Goal: Information Seeking & Learning: Learn about a topic

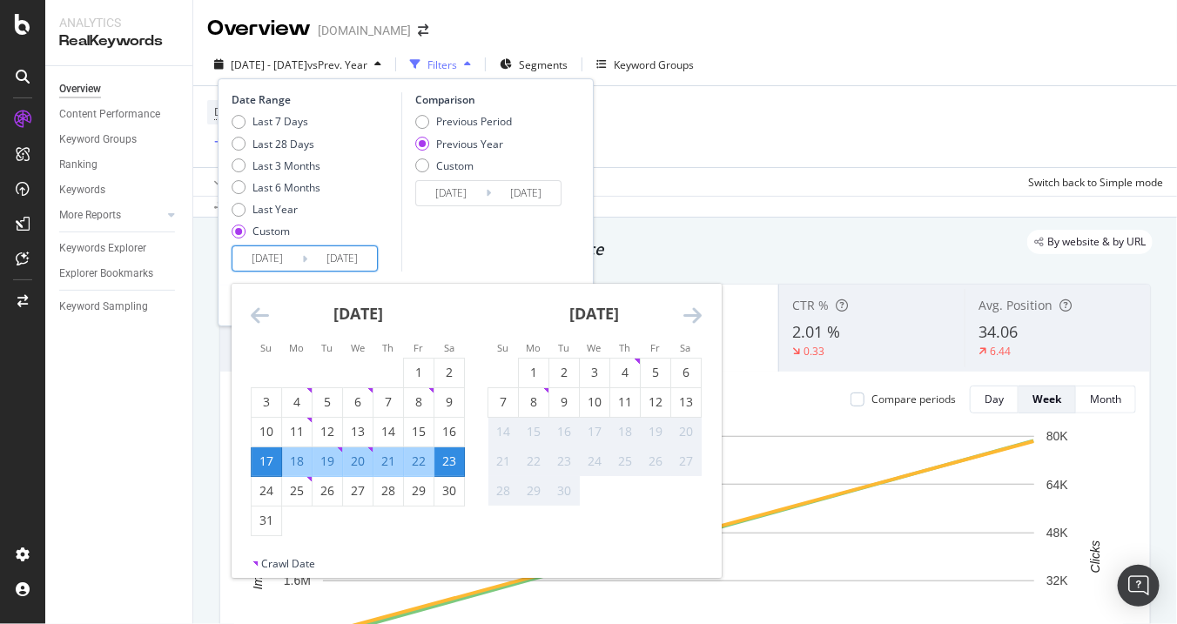
click at [254, 322] on icon "Move backward to switch to the previous month." at bounding box center [260, 315] width 18 height 21
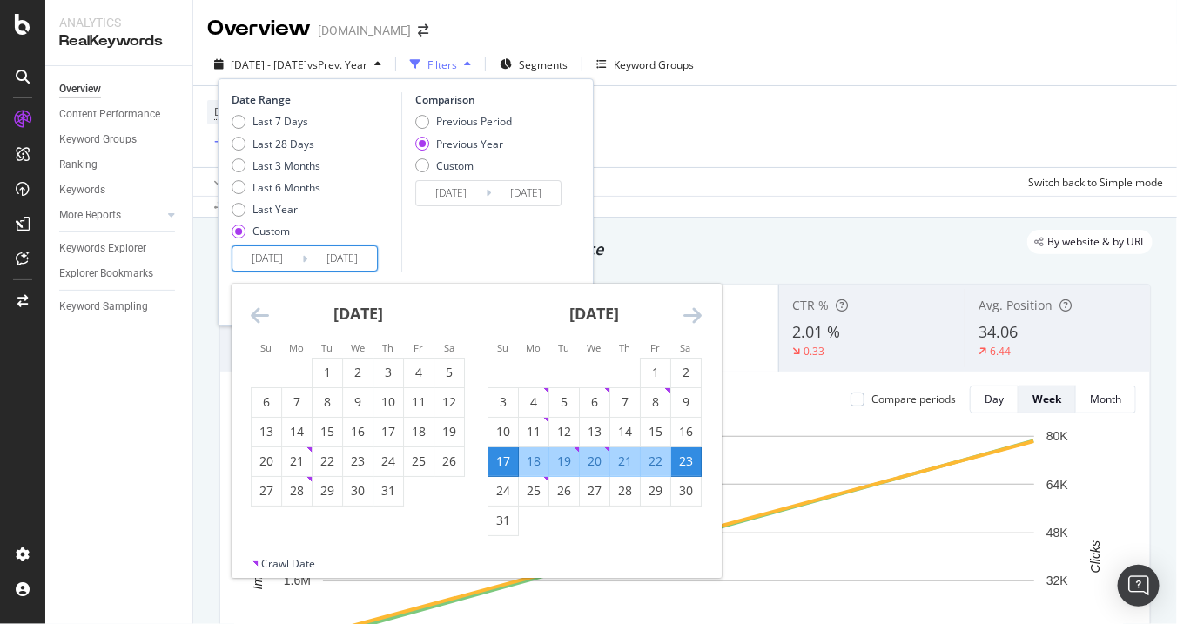
click at [254, 322] on icon "Move backward to switch to the previous month." at bounding box center [260, 315] width 18 height 21
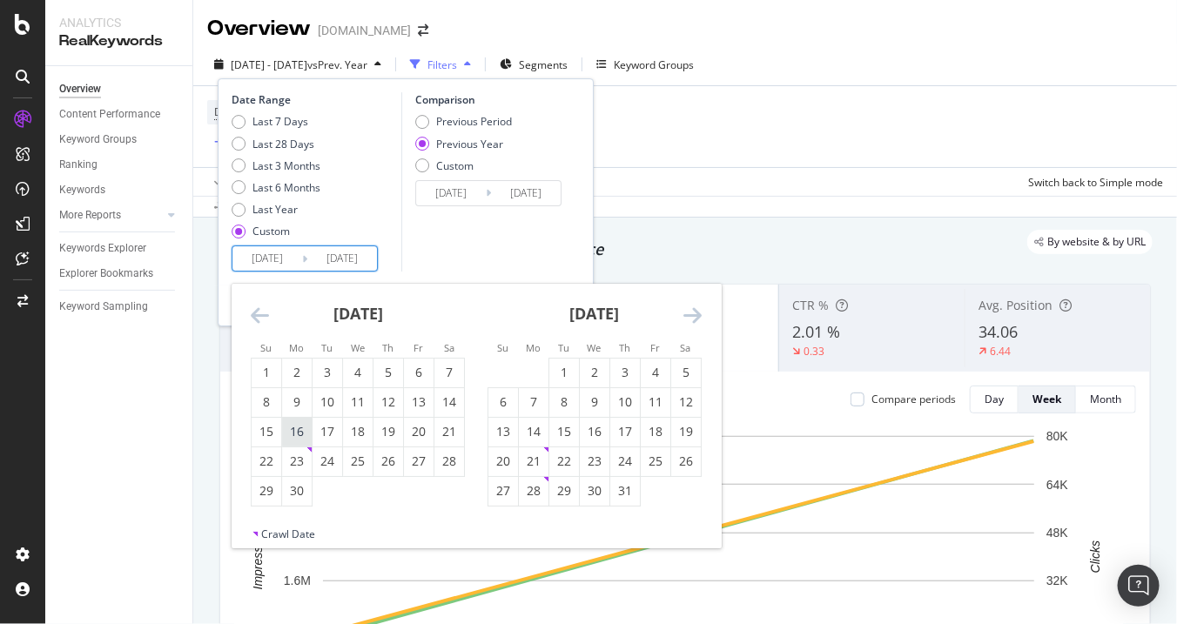
click at [306, 444] on div "16" at bounding box center [297, 432] width 30 height 29
type input "[DATE]"
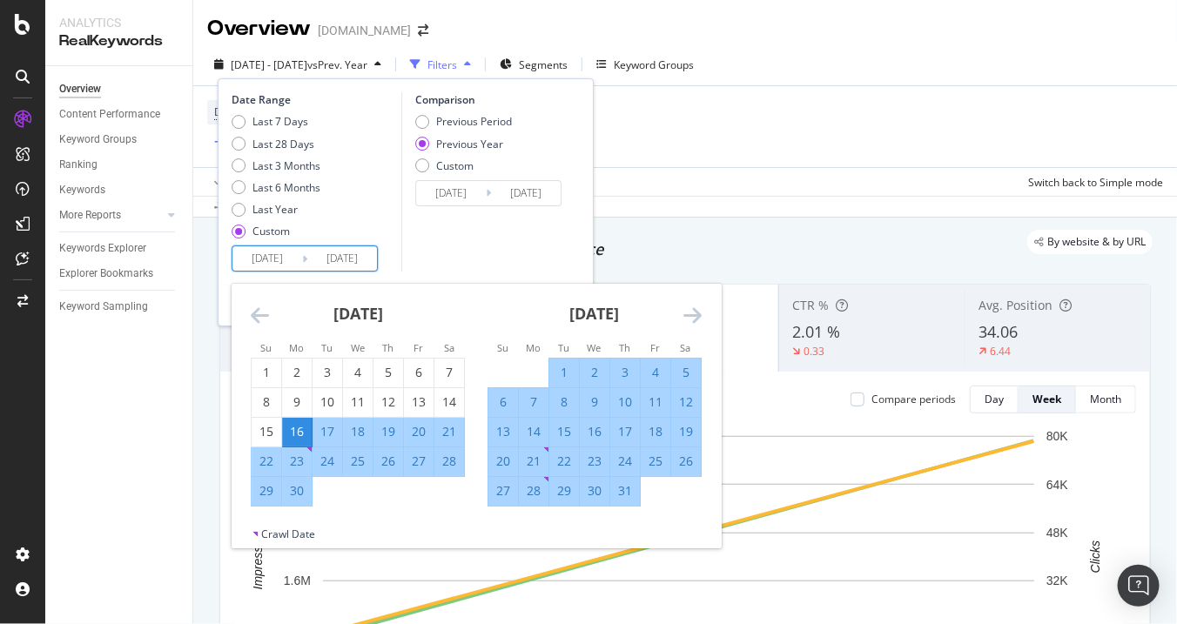
click at [695, 310] on icon "Move forward to switch to the next month." at bounding box center [692, 315] width 18 height 21
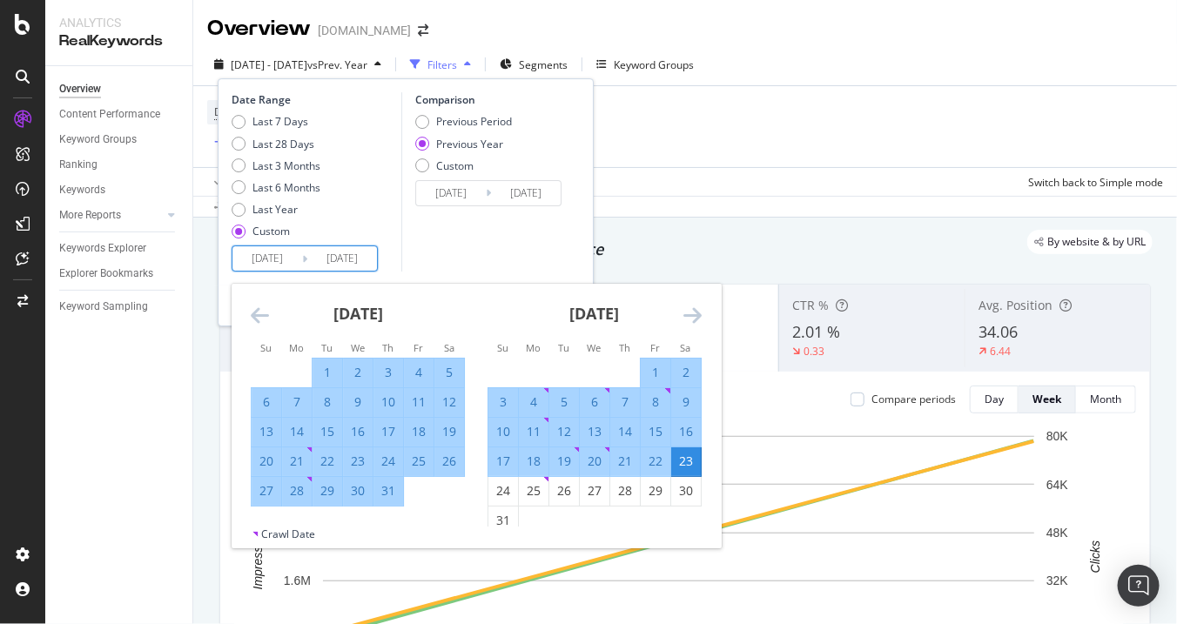
click at [695, 310] on icon "Move forward to switch to the next month." at bounding box center [692, 315] width 18 height 21
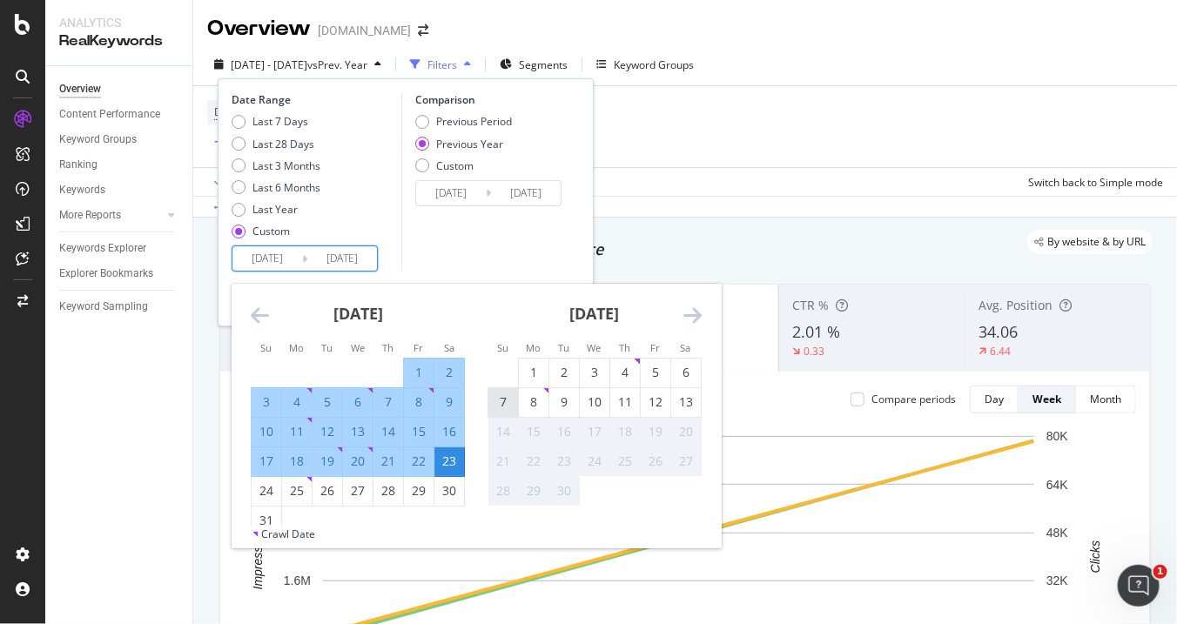
click at [506, 399] on div "7" at bounding box center [503, 402] width 30 height 17
type input "[DATE]"
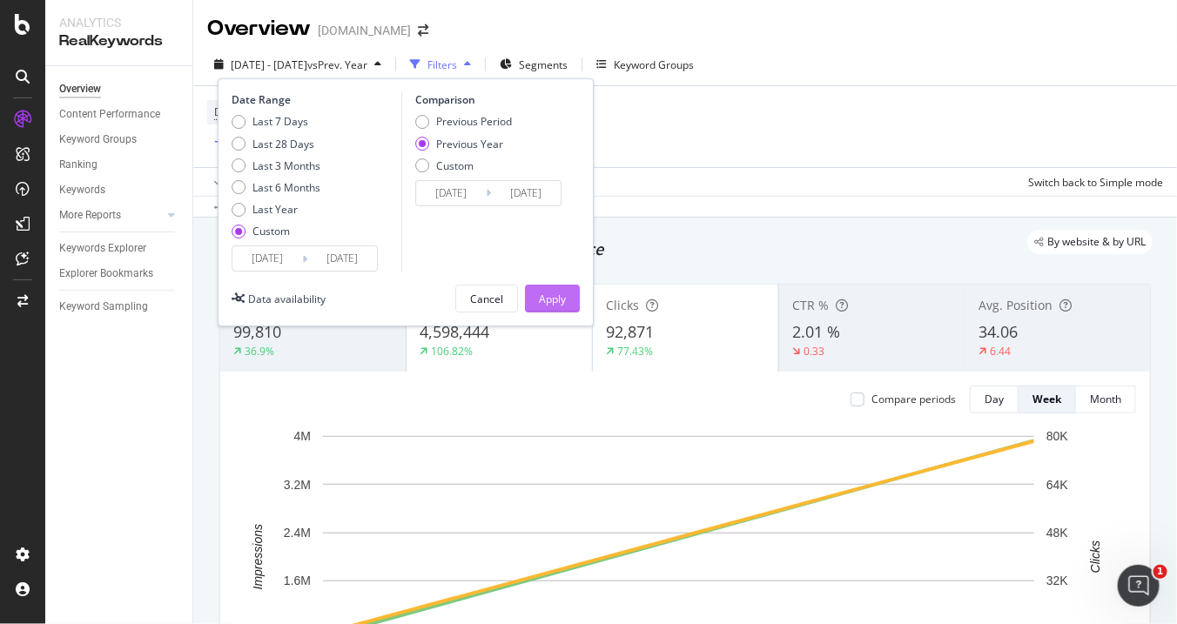
click at [534, 300] on button "Apply" at bounding box center [552, 299] width 55 height 28
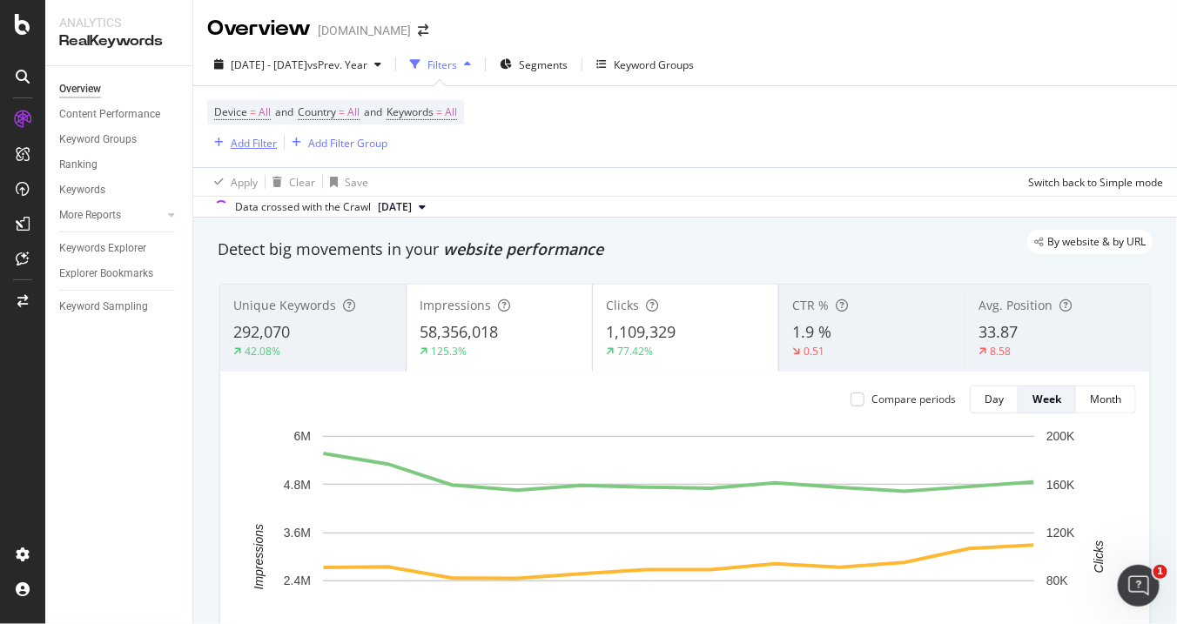
click at [225, 144] on div "button" at bounding box center [219, 143] width 24 height 10
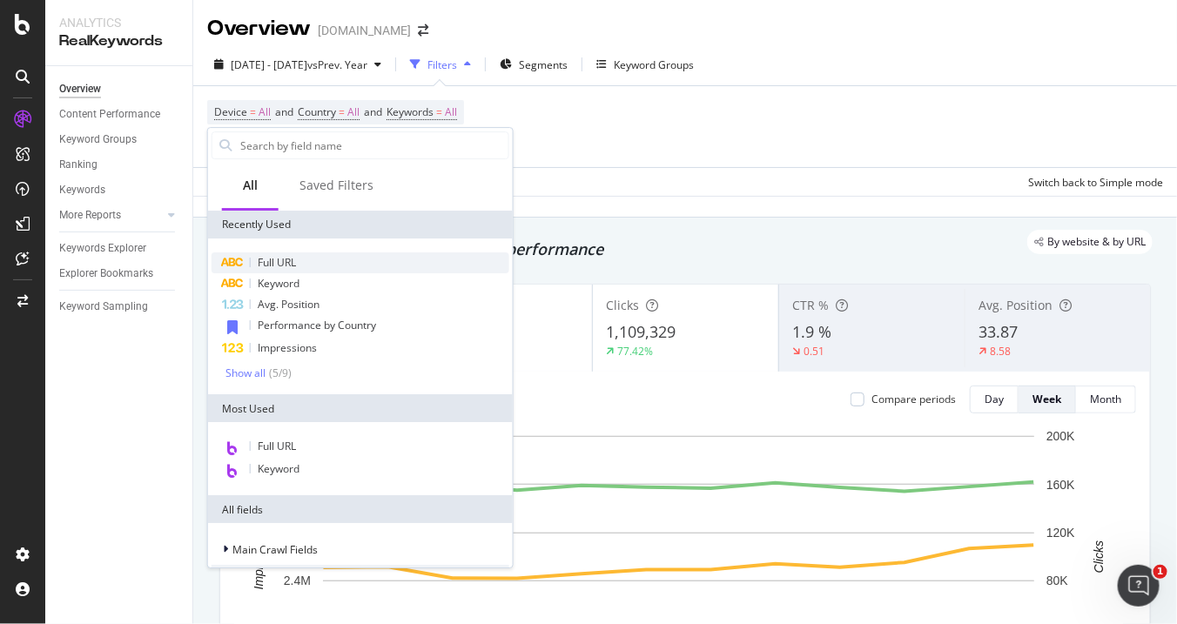
click at [282, 260] on span "Full URL" at bounding box center [277, 262] width 38 height 15
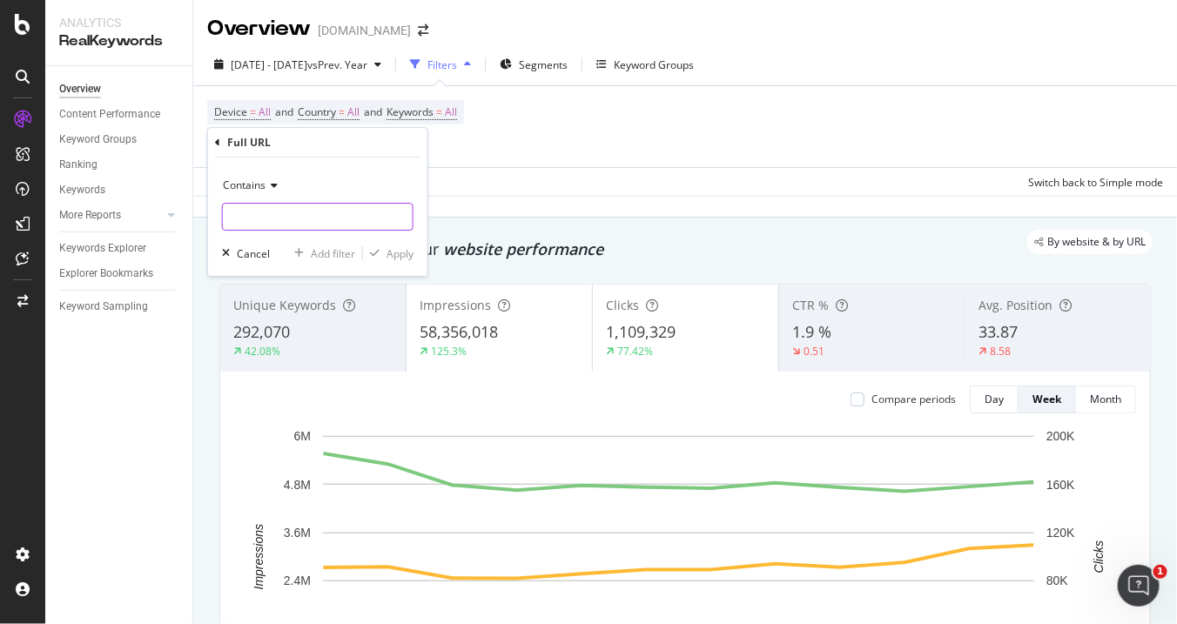
click at [299, 217] on input "text" at bounding box center [318, 217] width 190 height 28
type input "s"
type input "m"
type input "amulet"
click at [375, 255] on icon "button" at bounding box center [375, 253] width 10 height 10
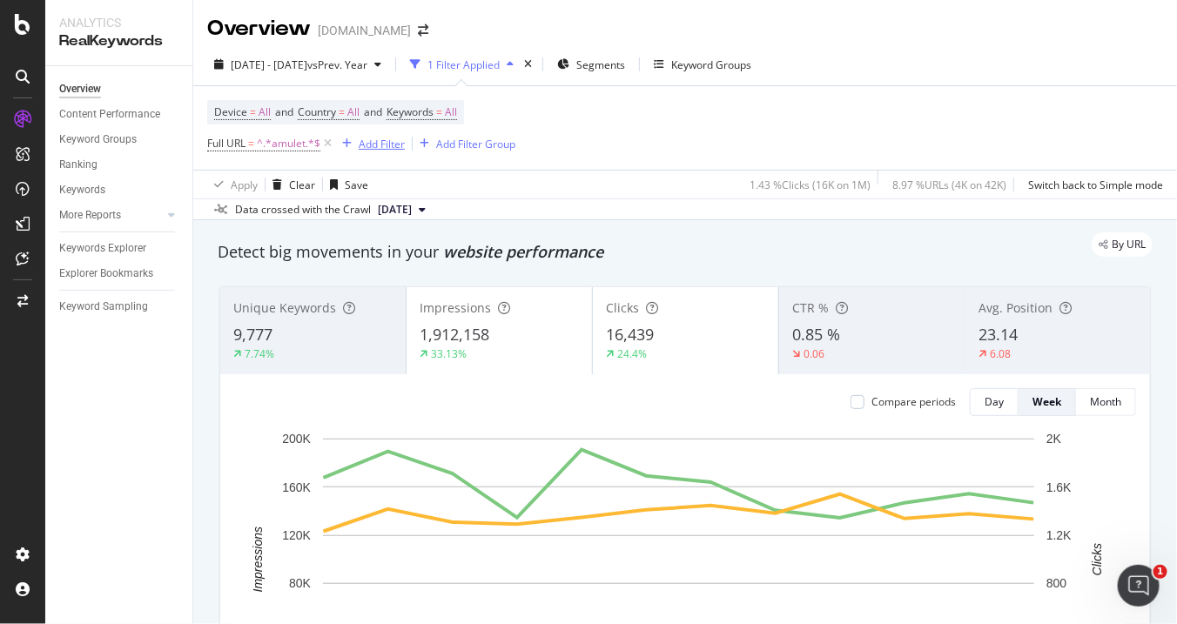
click at [387, 144] on div "Add Filter" at bounding box center [382, 144] width 46 height 15
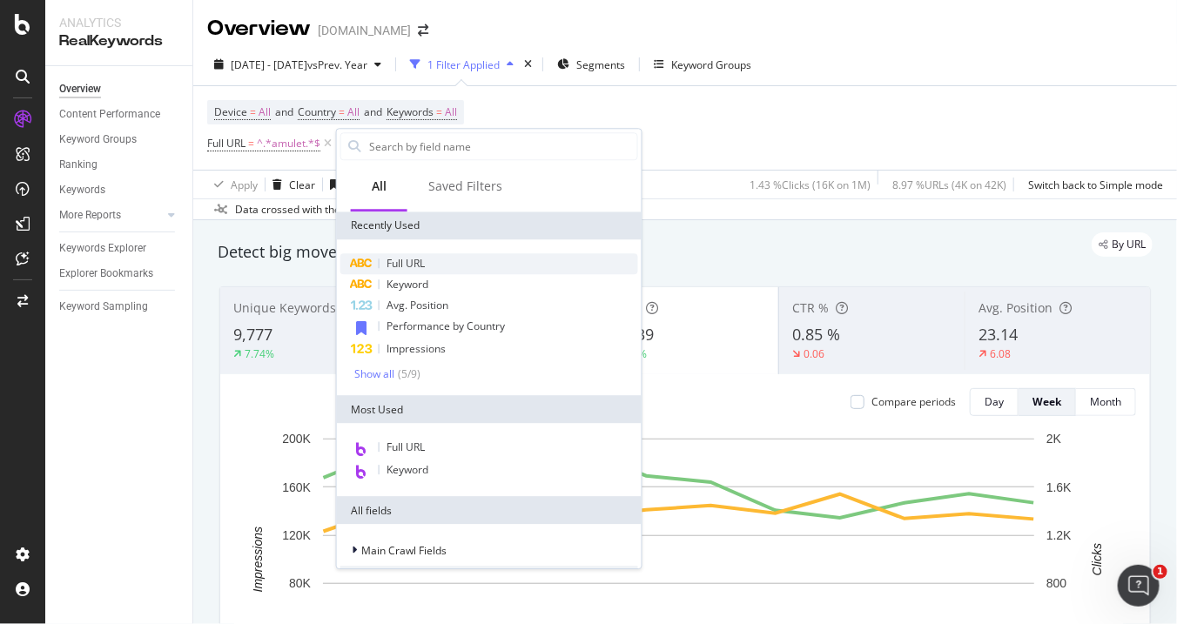
click at [405, 263] on span "Full URL" at bounding box center [405, 263] width 38 height 15
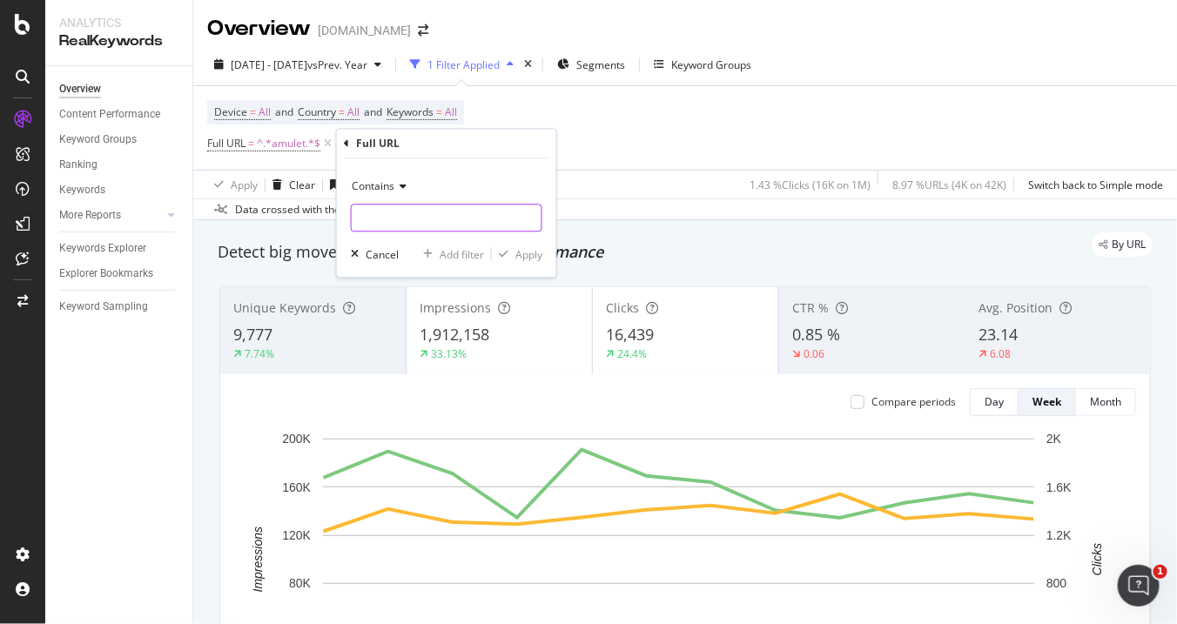
click at [416, 218] on input "text" at bounding box center [447, 218] width 190 height 28
type input "charm"
click at [515, 255] on div "Apply" at bounding box center [528, 254] width 27 height 15
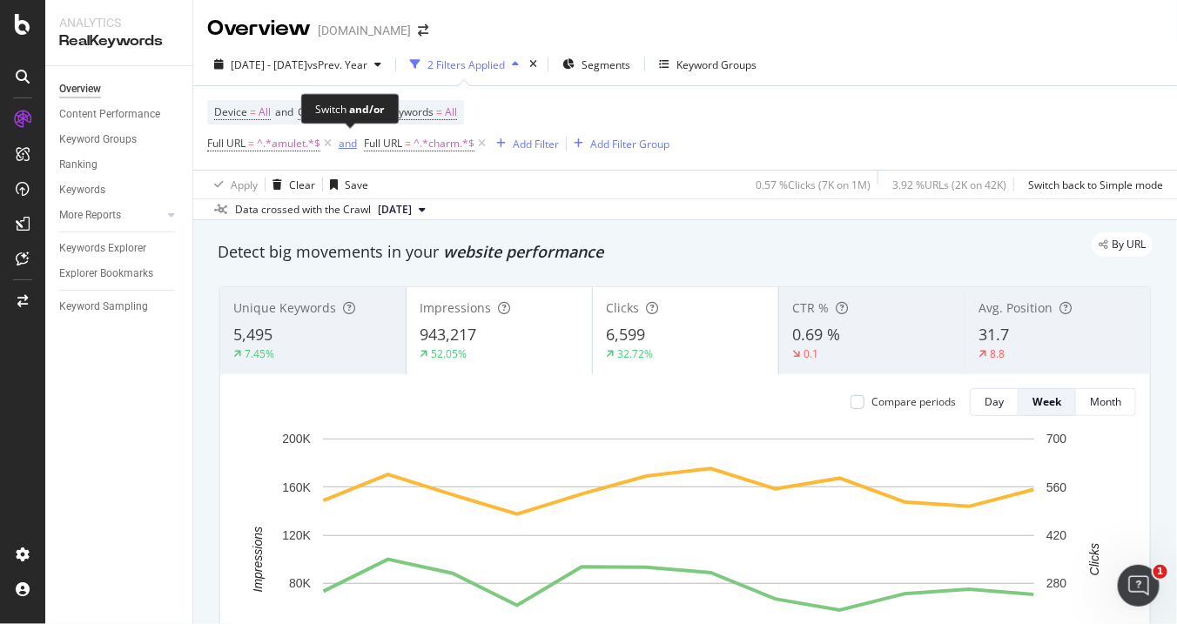
click at [350, 147] on div "and" at bounding box center [348, 143] width 18 height 15
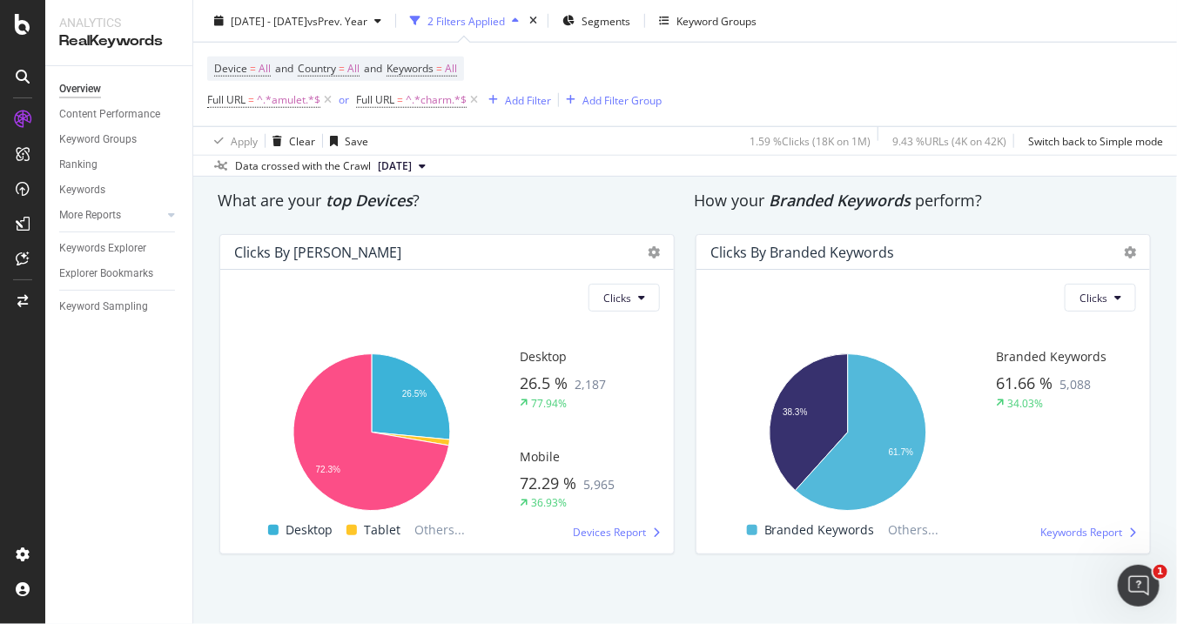
scroll to position [2929, 0]
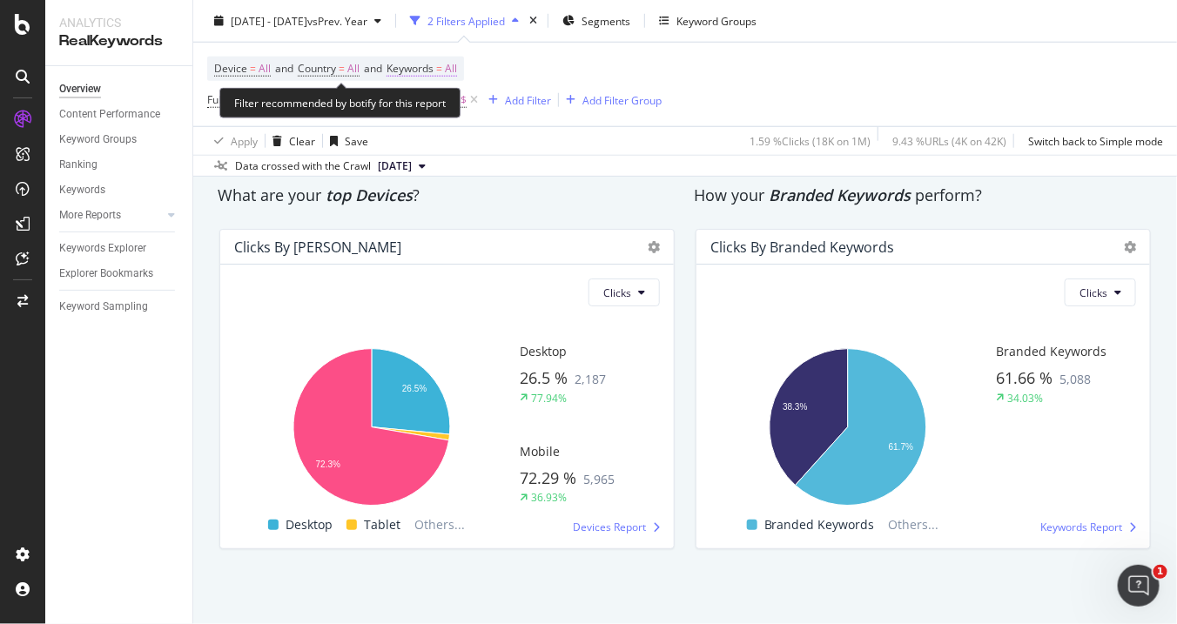
click at [453, 74] on span "Keywords = All" at bounding box center [421, 69] width 71 height 16
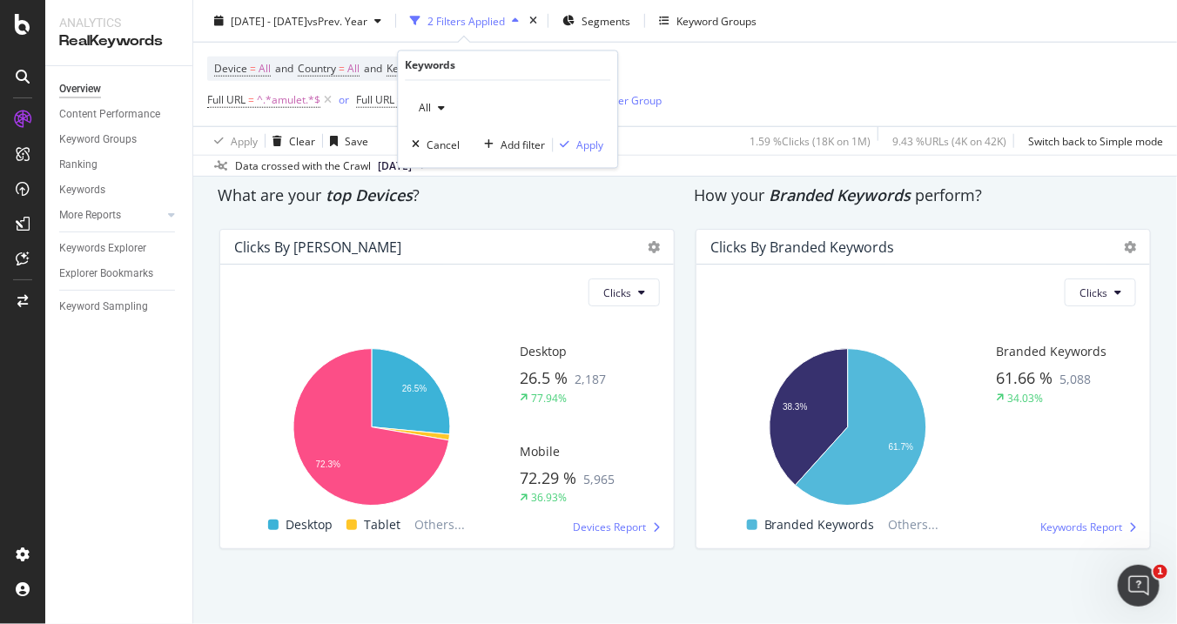
click at [436, 102] on div "All" at bounding box center [432, 109] width 40 height 26
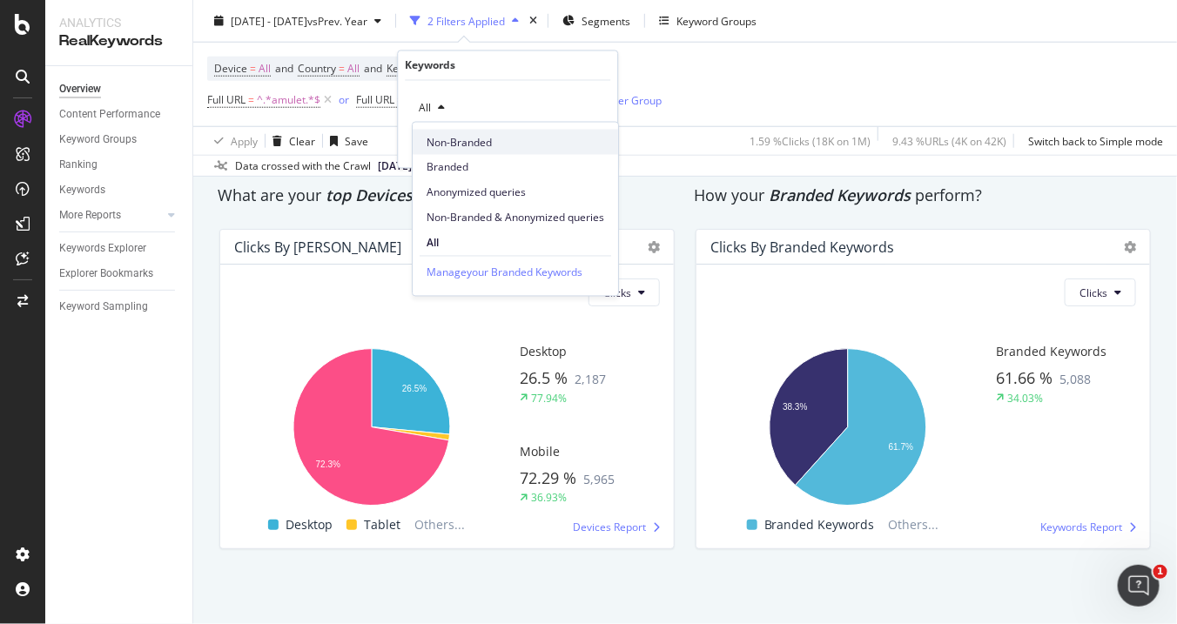
click at [494, 144] on span "Non-Branded" at bounding box center [515, 142] width 178 height 16
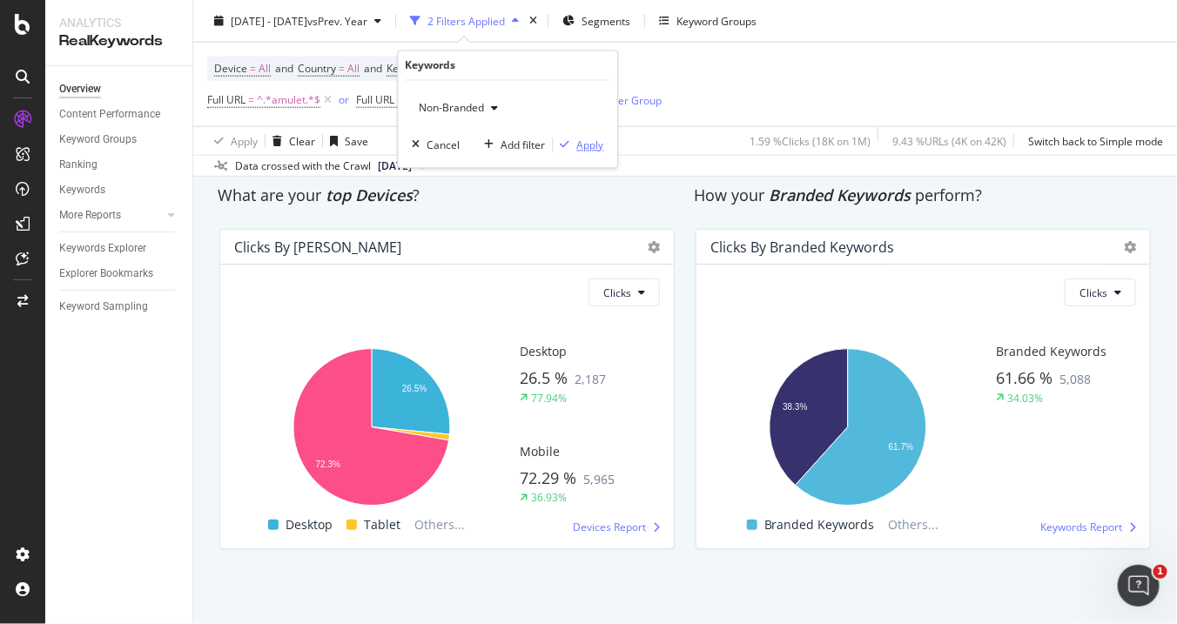
click at [596, 145] on div "Apply" at bounding box center [589, 145] width 27 height 15
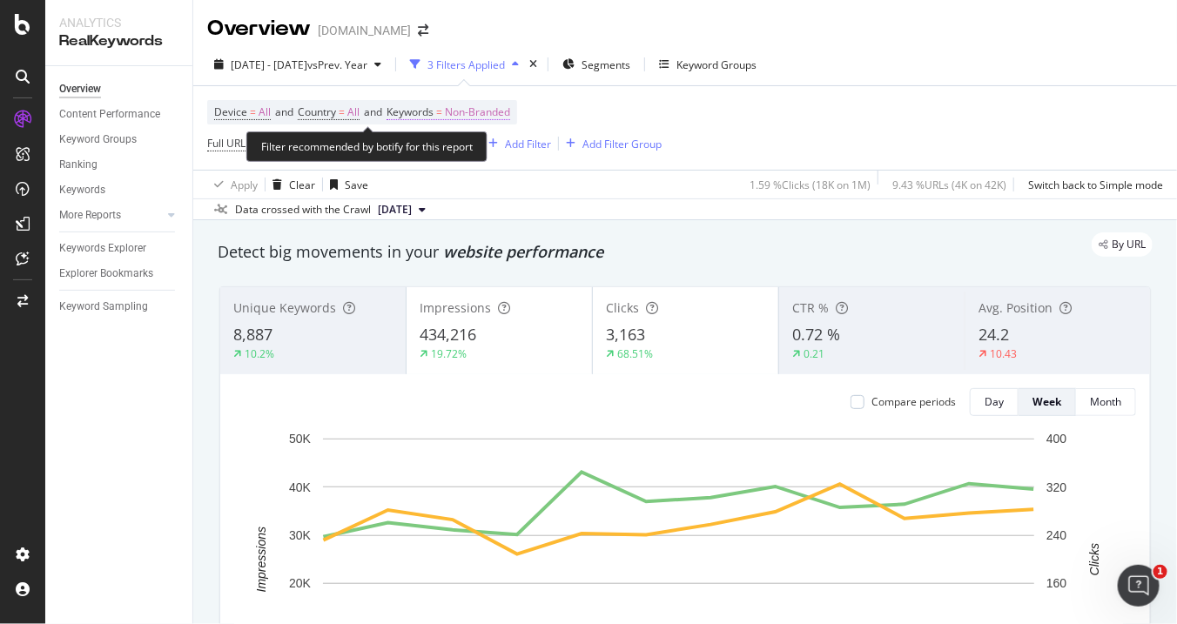
click at [460, 111] on span "Non-Branded" at bounding box center [477, 112] width 65 height 24
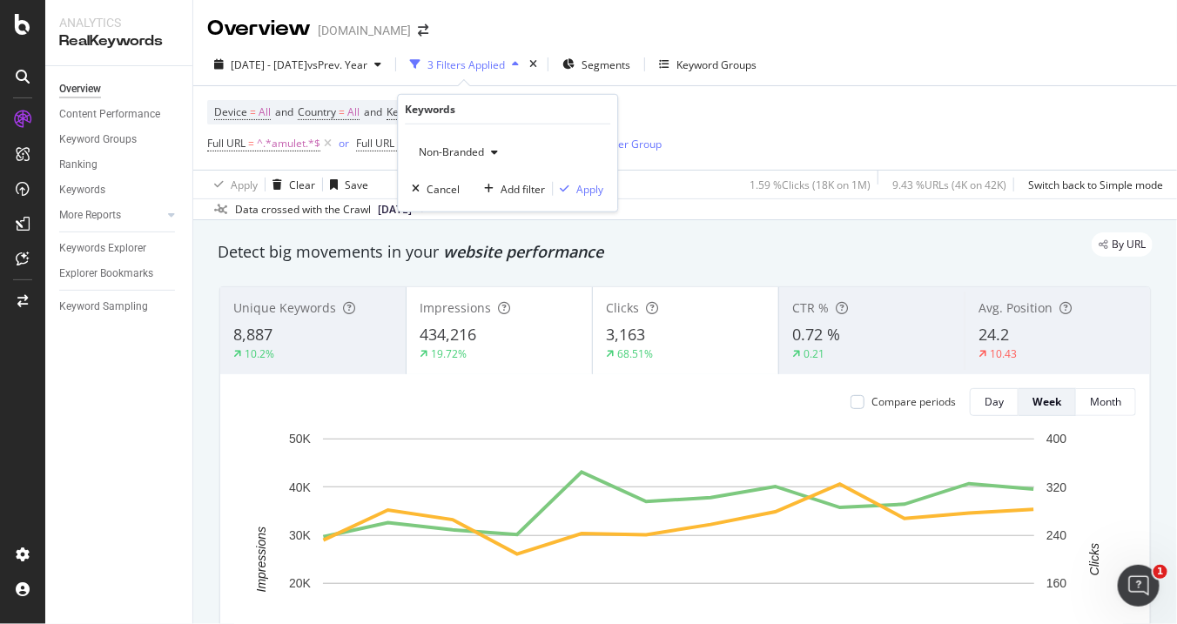
click at [440, 149] on span "Non-Branded" at bounding box center [448, 151] width 72 height 15
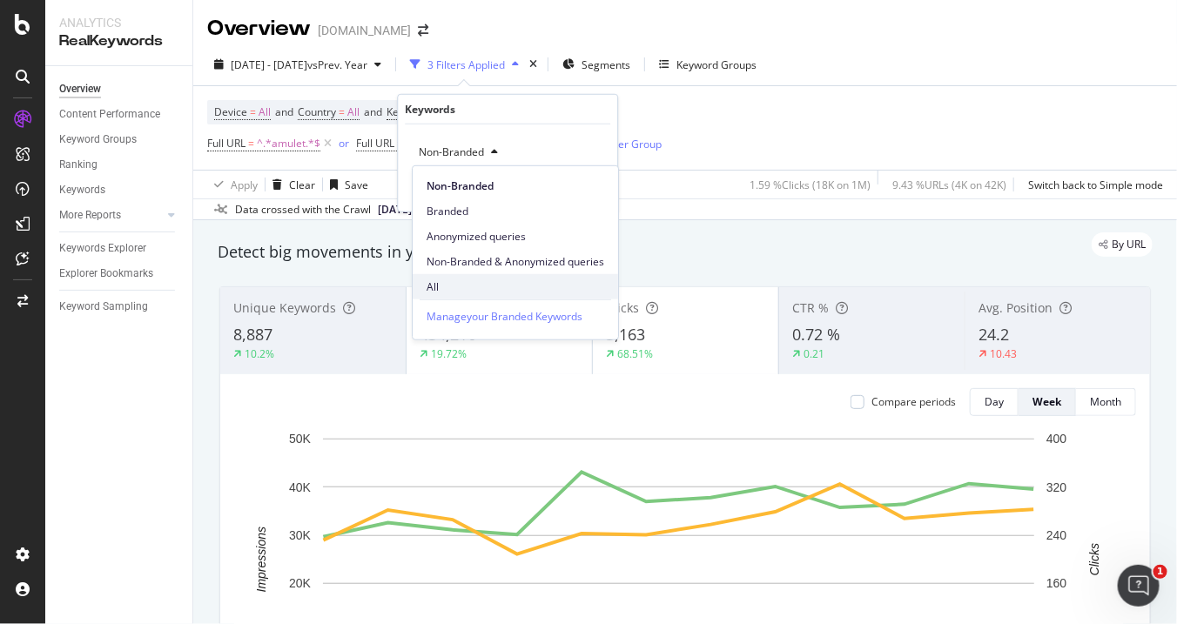
click at [437, 279] on span "All" at bounding box center [515, 287] width 178 height 16
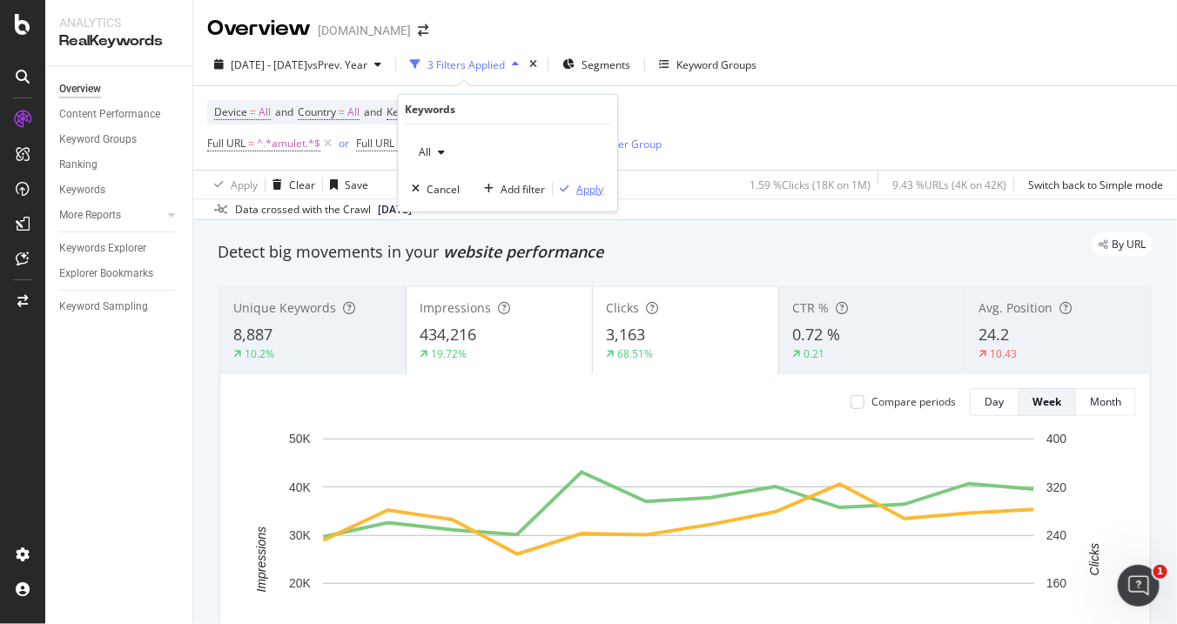
click at [598, 180] on button "Apply" at bounding box center [578, 188] width 50 height 17
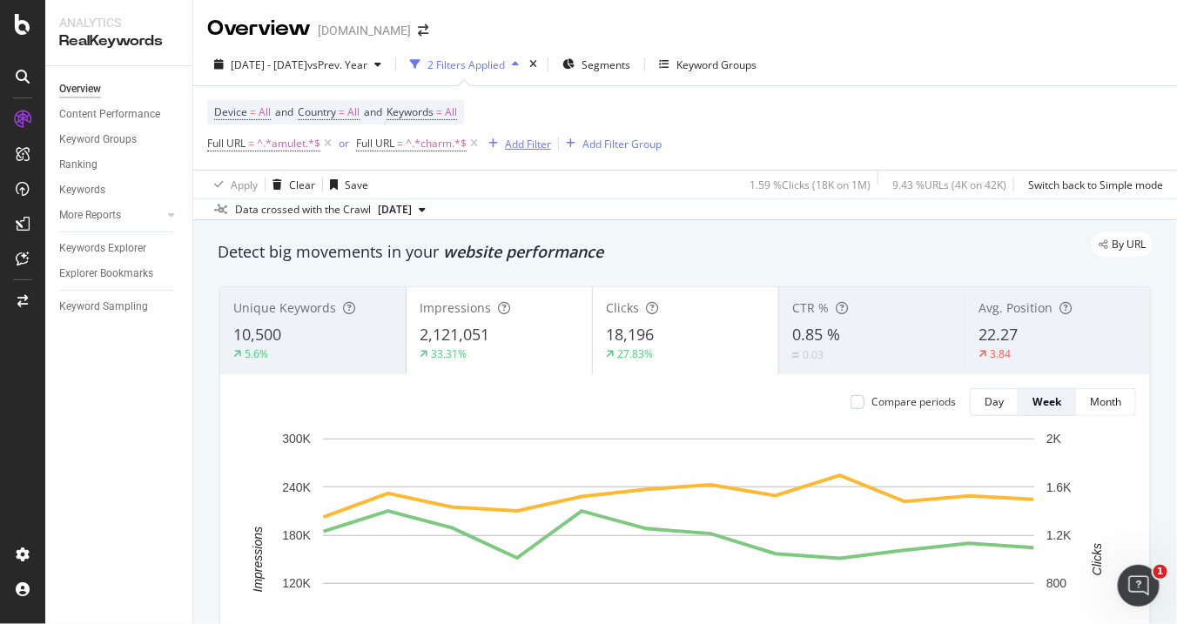
click at [499, 139] on div "button" at bounding box center [493, 143] width 24 height 10
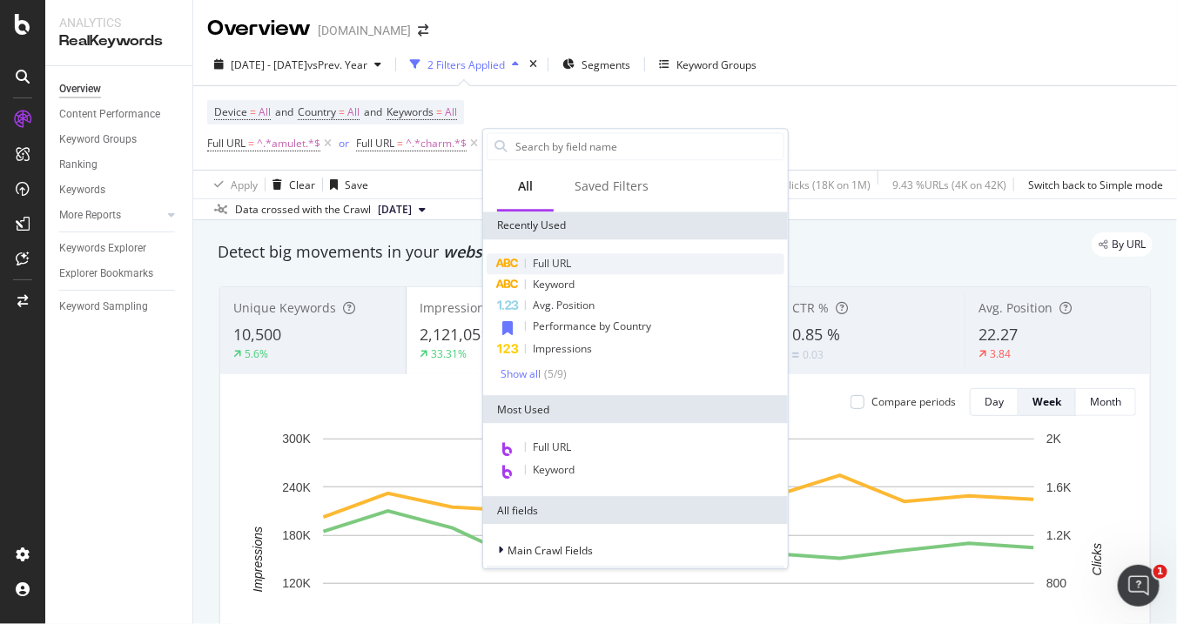
click at [554, 256] on span "Full URL" at bounding box center [552, 263] width 38 height 15
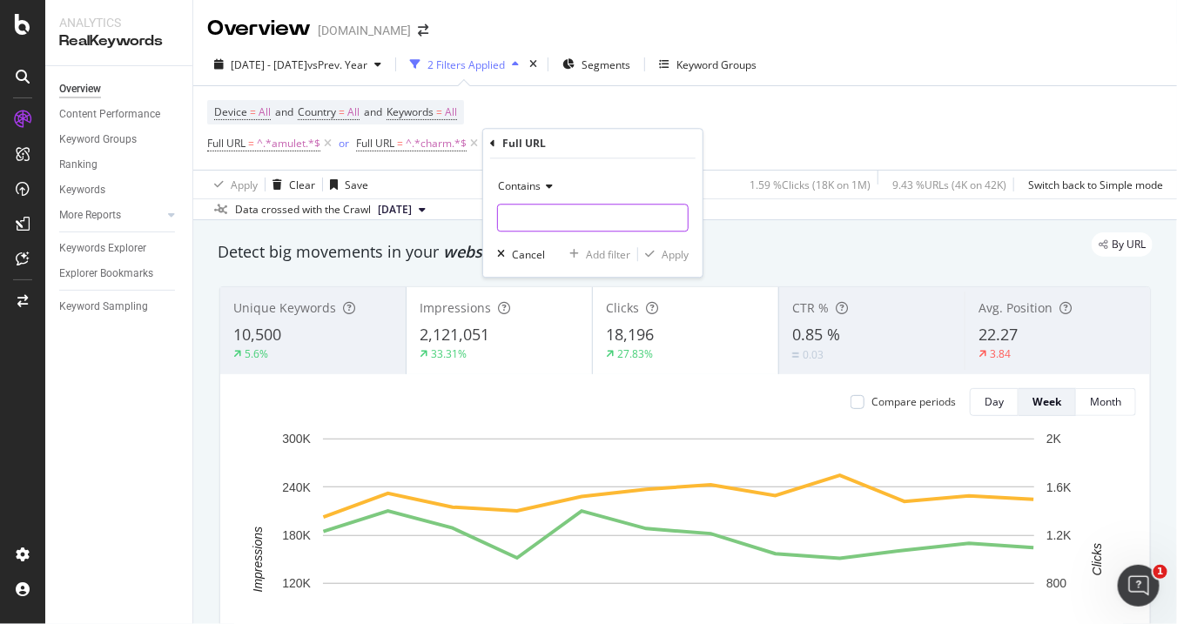
click at [542, 218] on input "text" at bounding box center [593, 218] width 190 height 28
type input "-in-"
click at [668, 257] on div "Apply" at bounding box center [674, 254] width 27 height 15
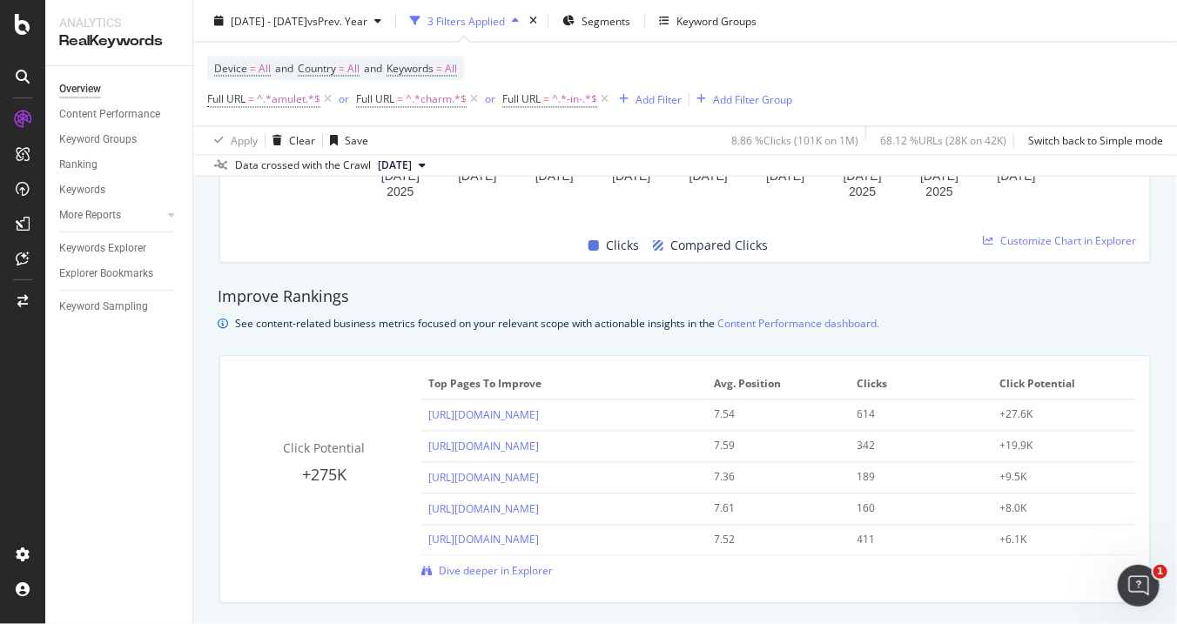
scroll to position [967, 0]
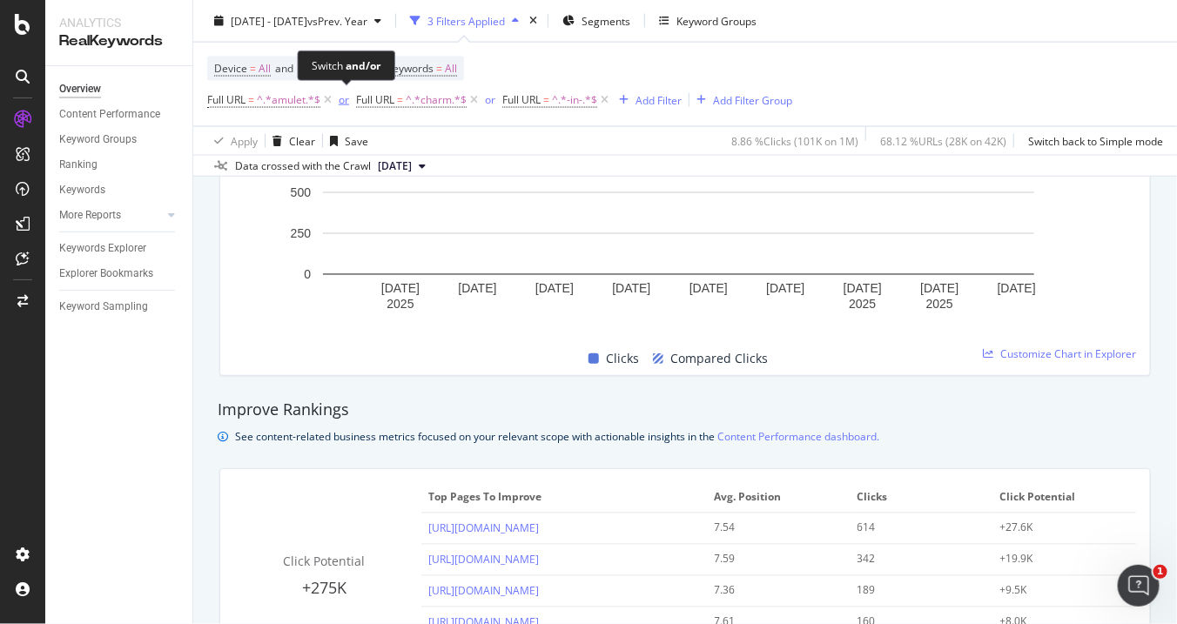
click at [341, 97] on div "or" at bounding box center [344, 99] width 10 height 15
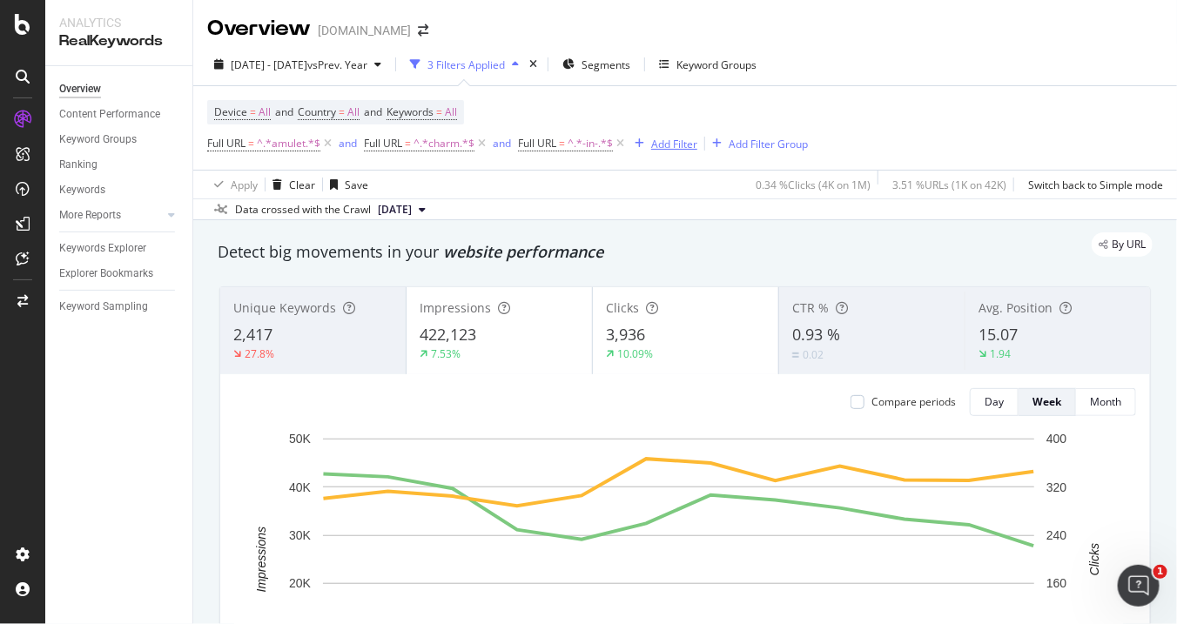
click at [673, 139] on div "Add Filter" at bounding box center [674, 144] width 46 height 15
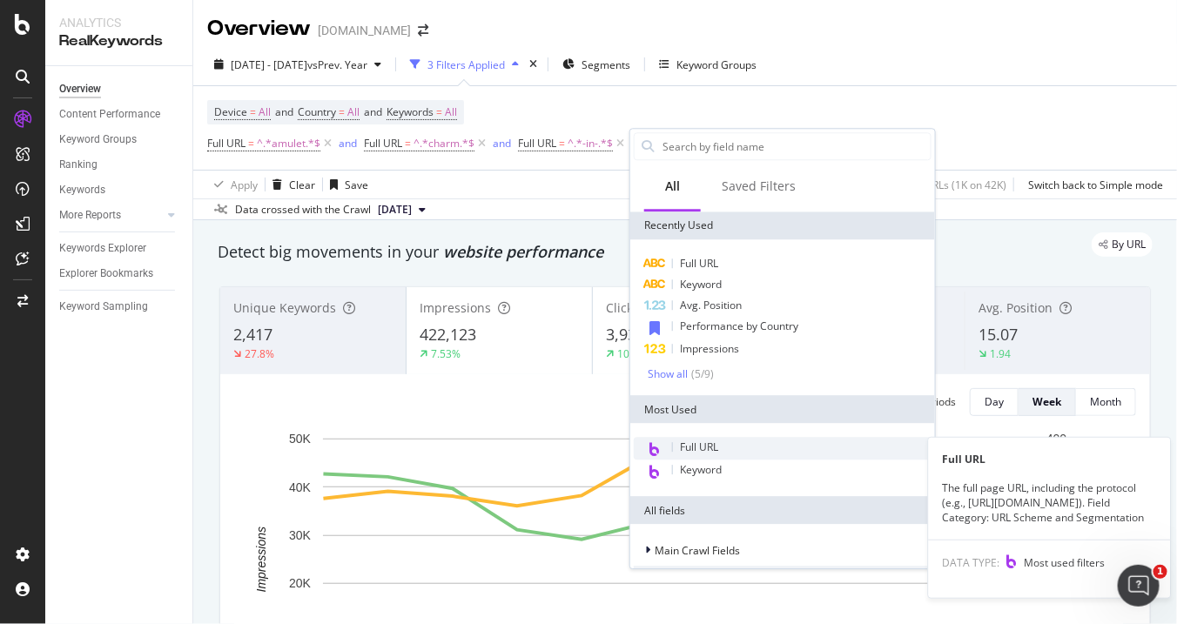
click at [715, 447] on span "Full URL" at bounding box center [699, 447] width 38 height 15
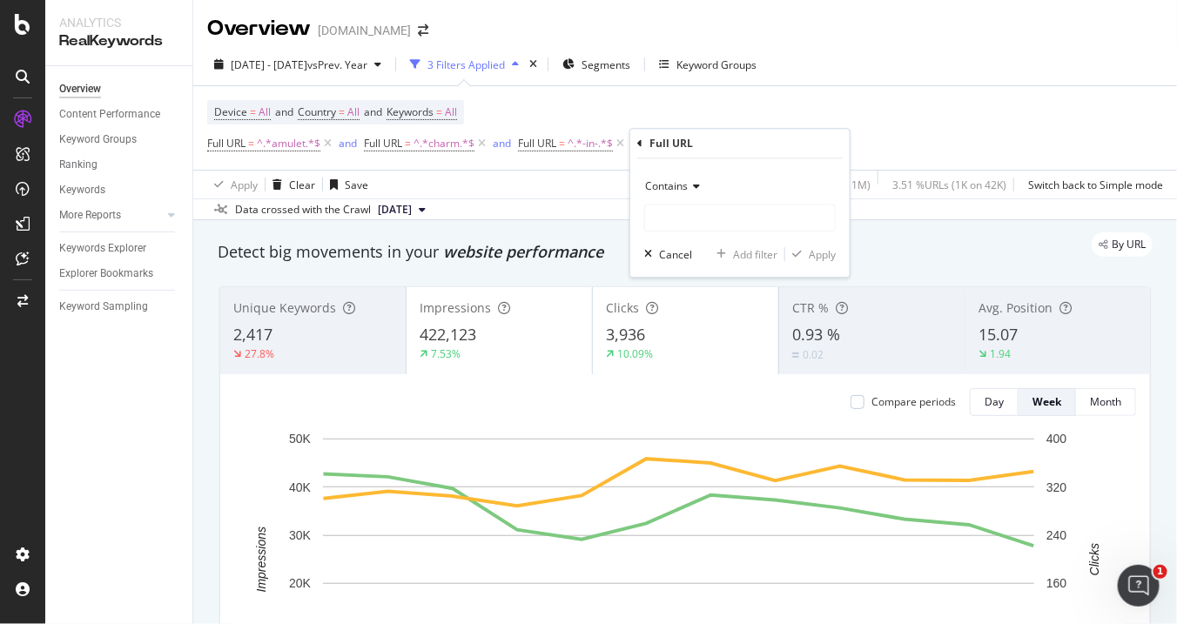
click at [695, 189] on icon at bounding box center [694, 186] width 12 height 10
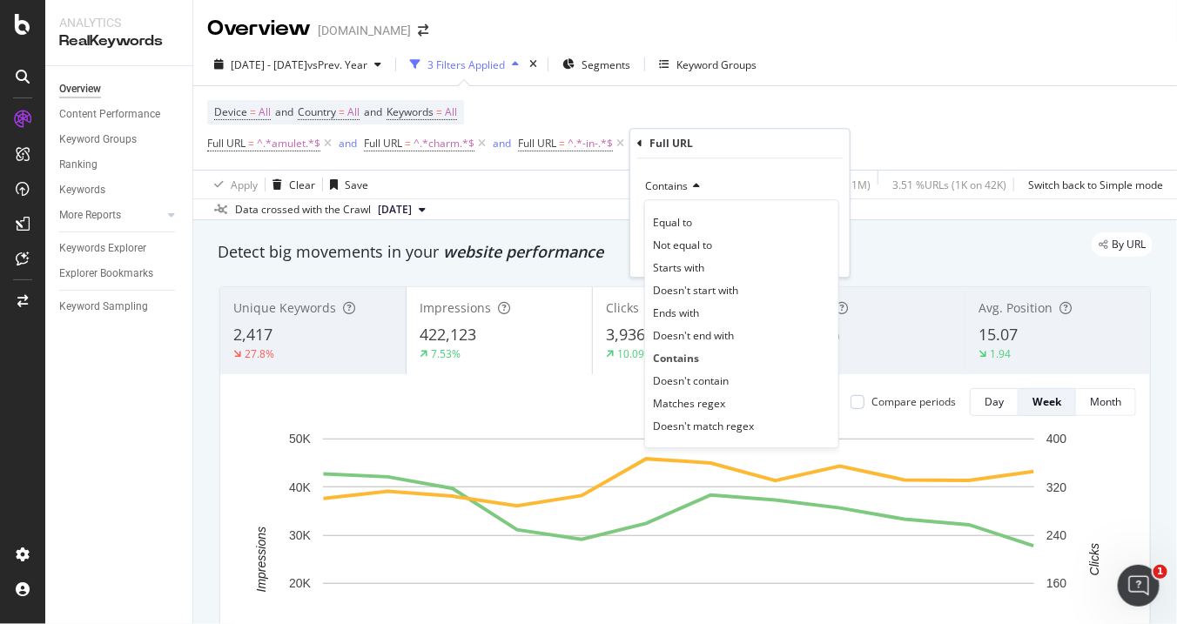
click at [643, 142] on div "Full URL" at bounding box center [739, 144] width 205 height 30
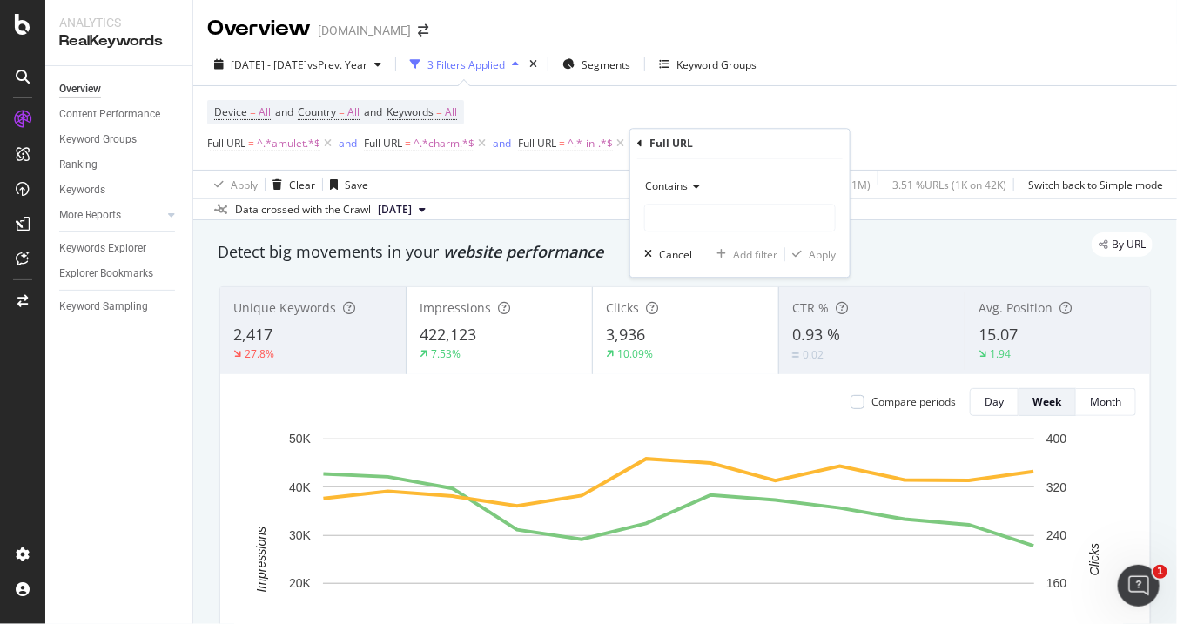
click at [639, 142] on icon at bounding box center [639, 143] width 5 height 10
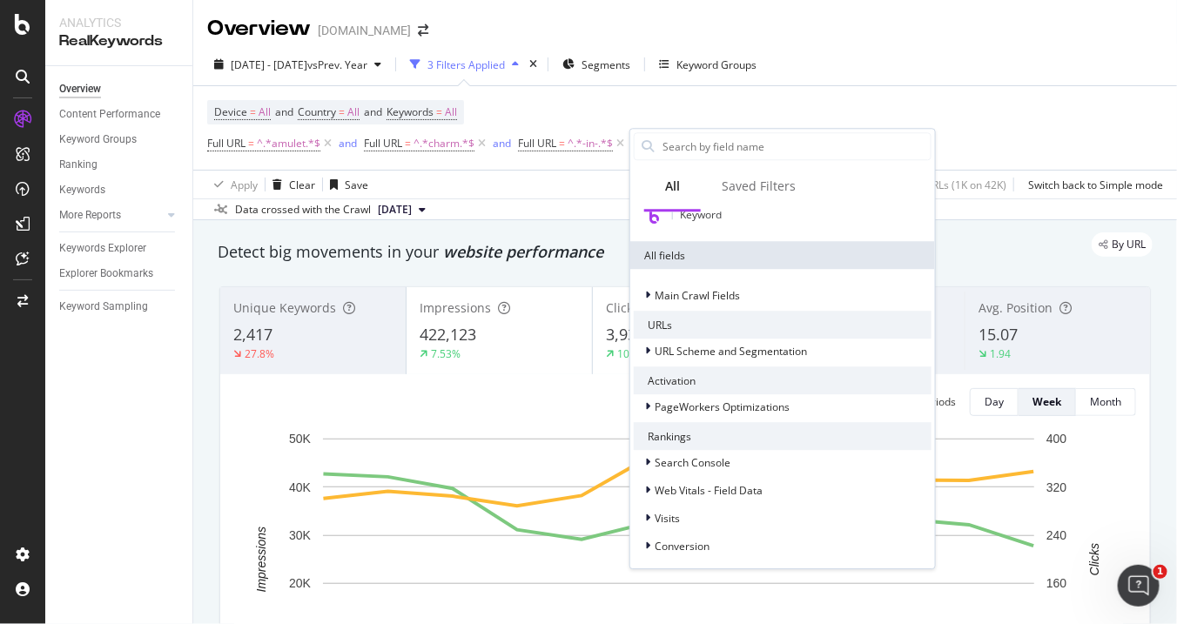
scroll to position [275, 0]
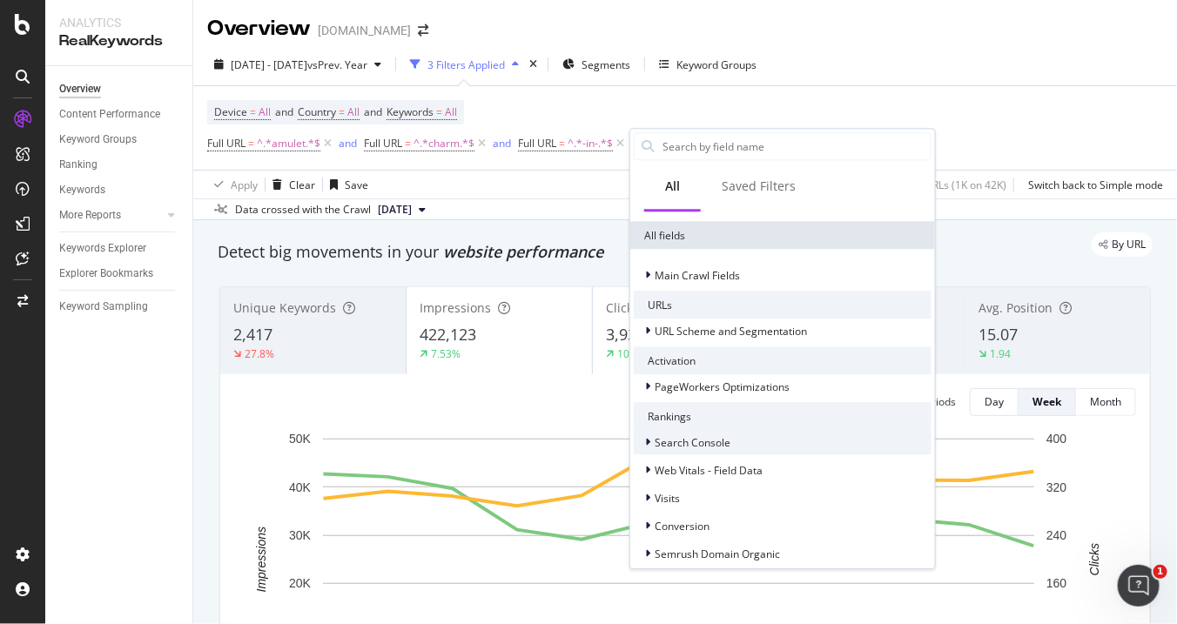
click at [765, 430] on div "Search Console" at bounding box center [783, 442] width 298 height 24
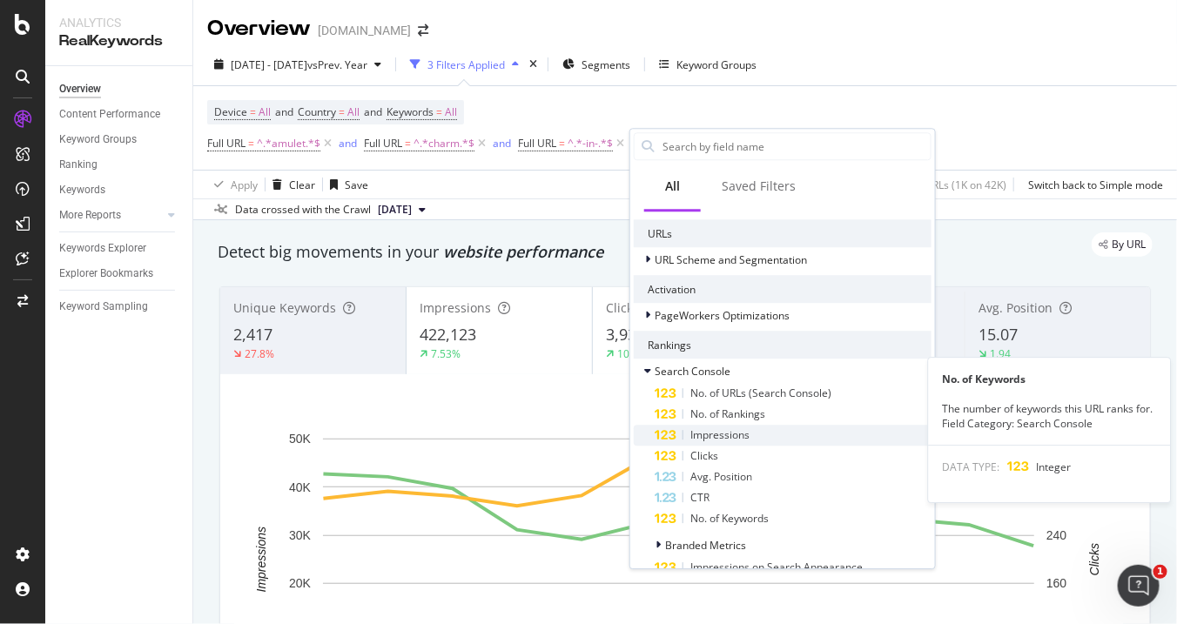
scroll to position [372, 0]
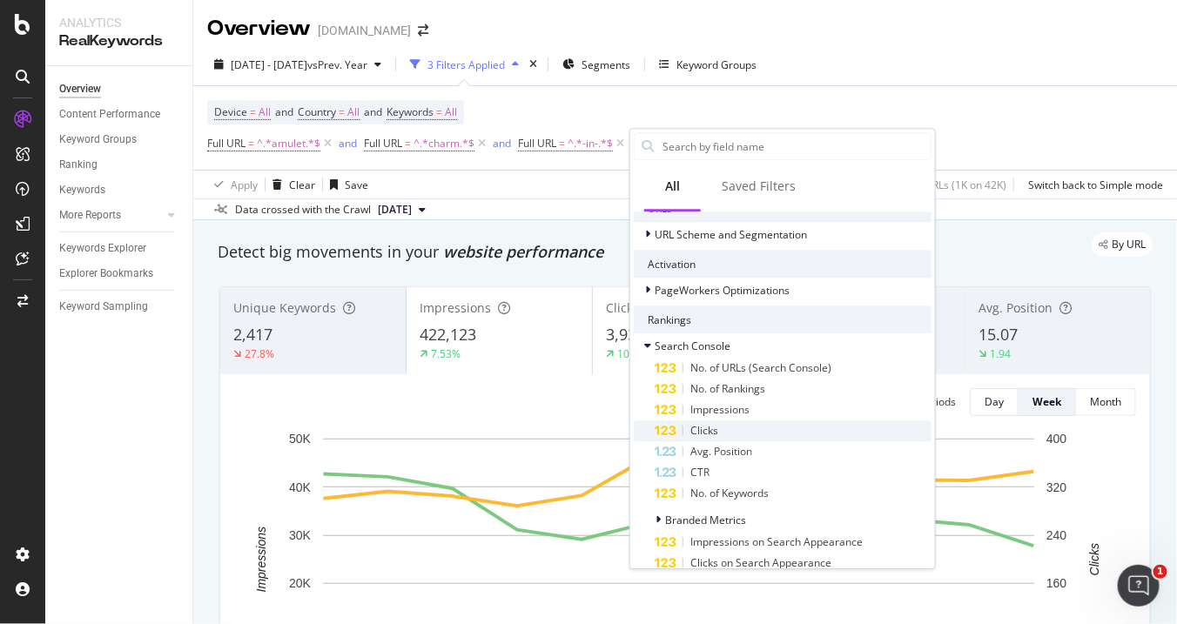
click at [775, 437] on div "Clicks" at bounding box center [793, 430] width 277 height 21
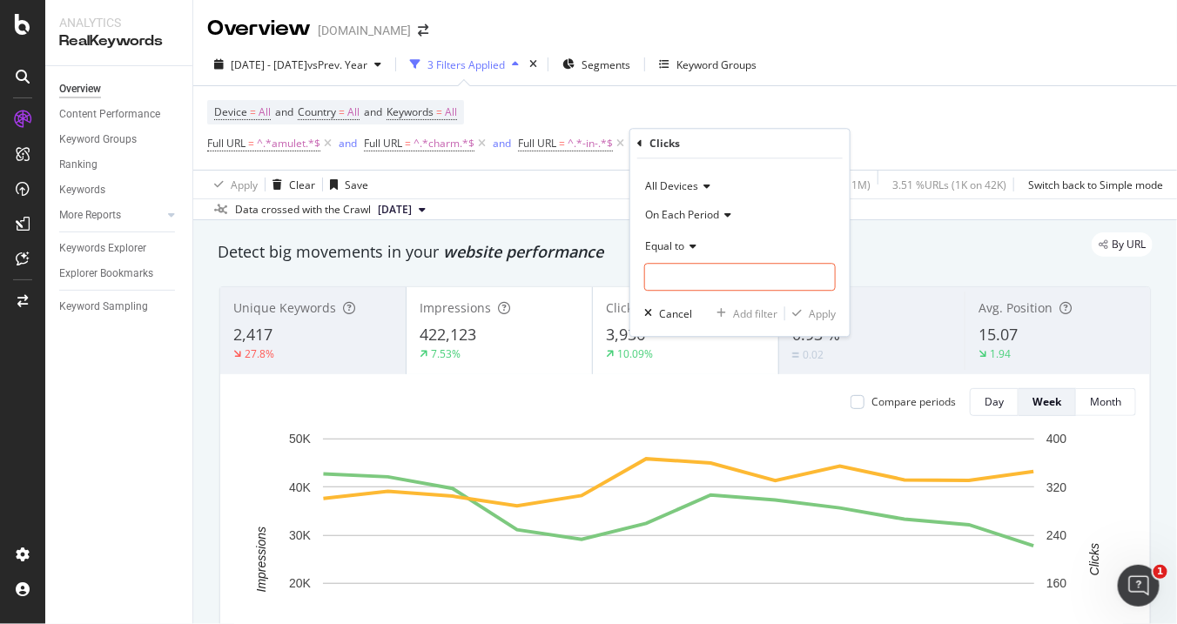
click at [727, 212] on icon at bounding box center [725, 215] width 12 height 10
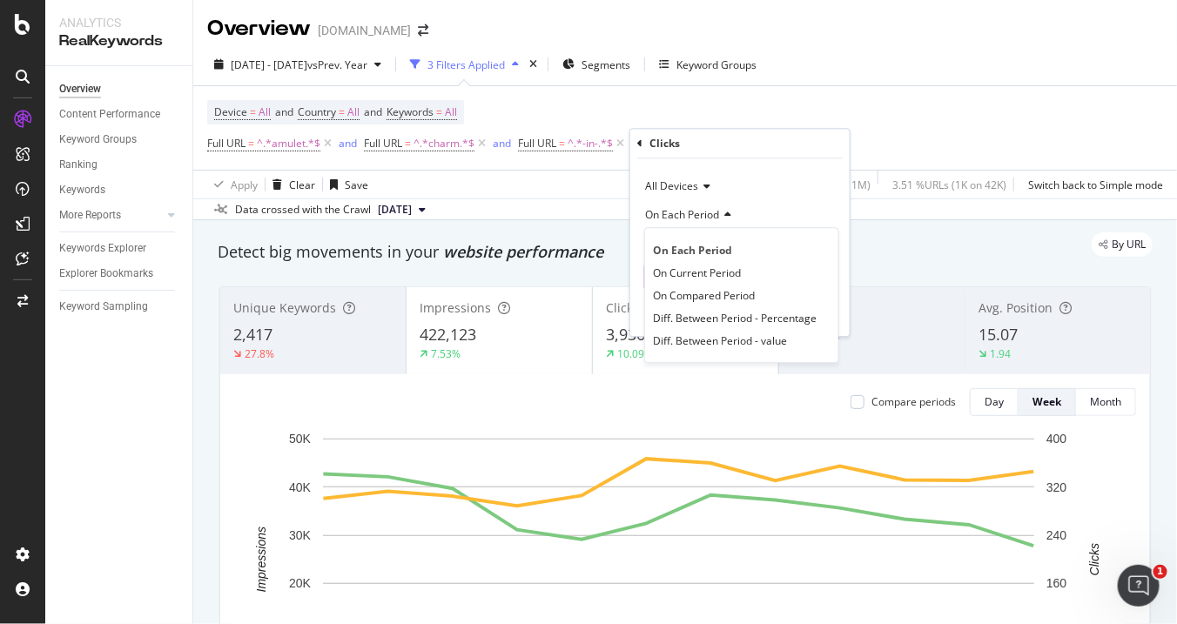
drag, startPoint x: 742, startPoint y: 269, endPoint x: 739, endPoint y: 279, distance: 10.8
click at [742, 281] on div "On Current Period" at bounding box center [741, 272] width 186 height 23
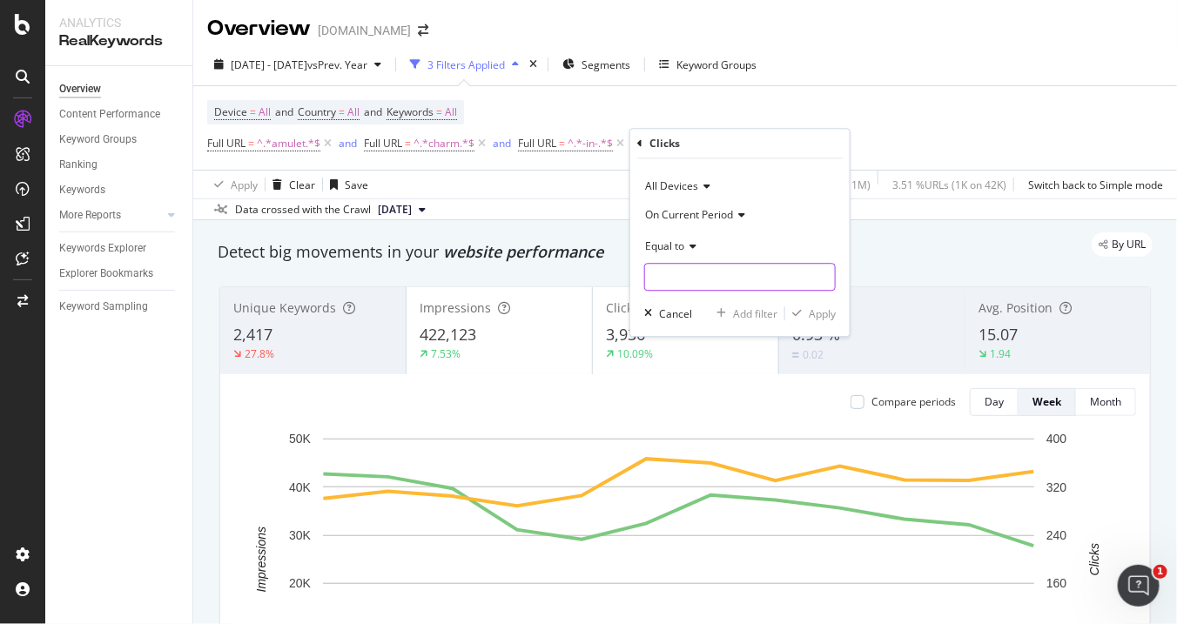
click at [733, 271] on input "number" at bounding box center [739, 277] width 191 height 28
click at [686, 239] on div "Equal to" at bounding box center [739, 246] width 191 height 28
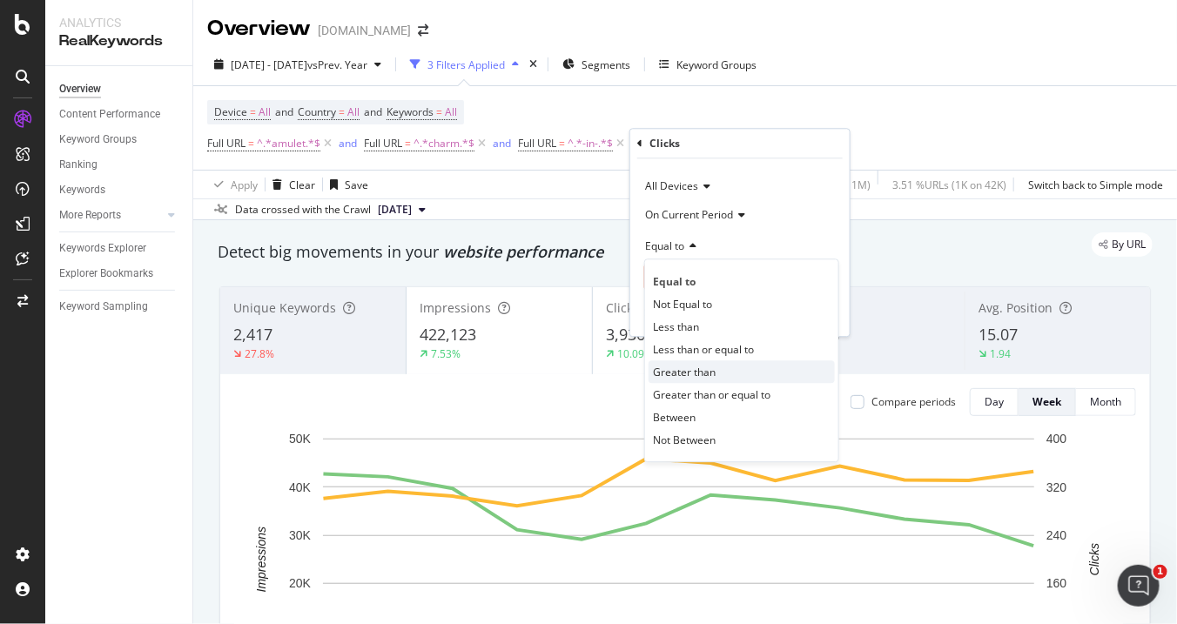
click at [708, 378] on span "Greater than" at bounding box center [684, 372] width 63 height 15
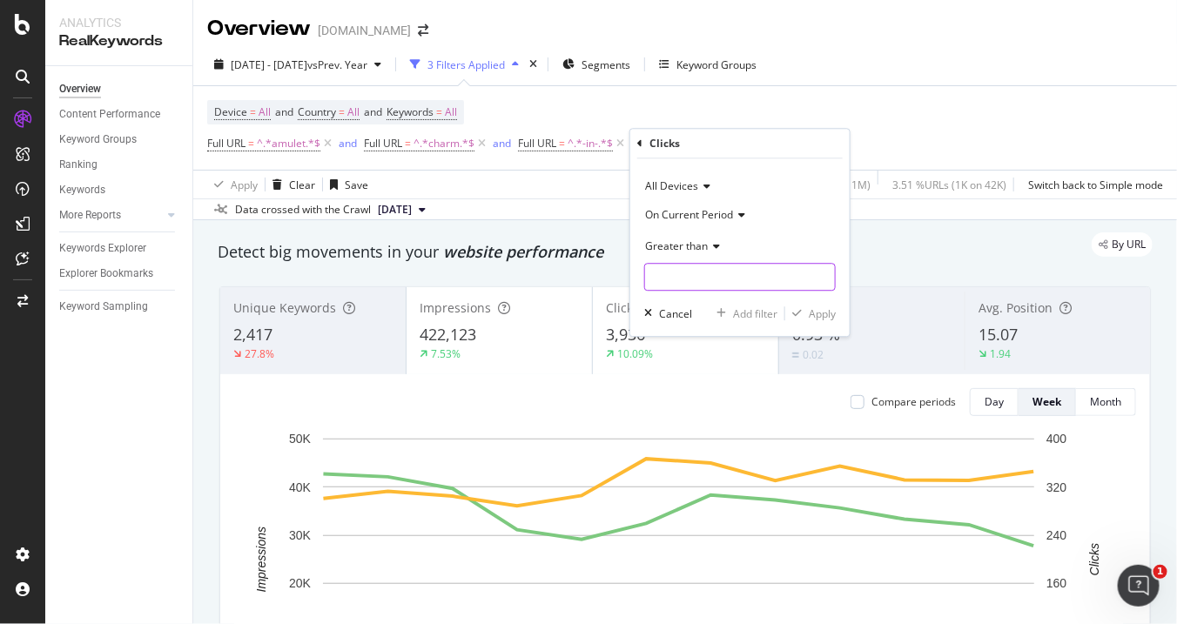
click at [732, 280] on input "number" at bounding box center [739, 277] width 191 height 28
type input "0"
click at [762, 312] on div "Add filter" at bounding box center [755, 313] width 44 height 15
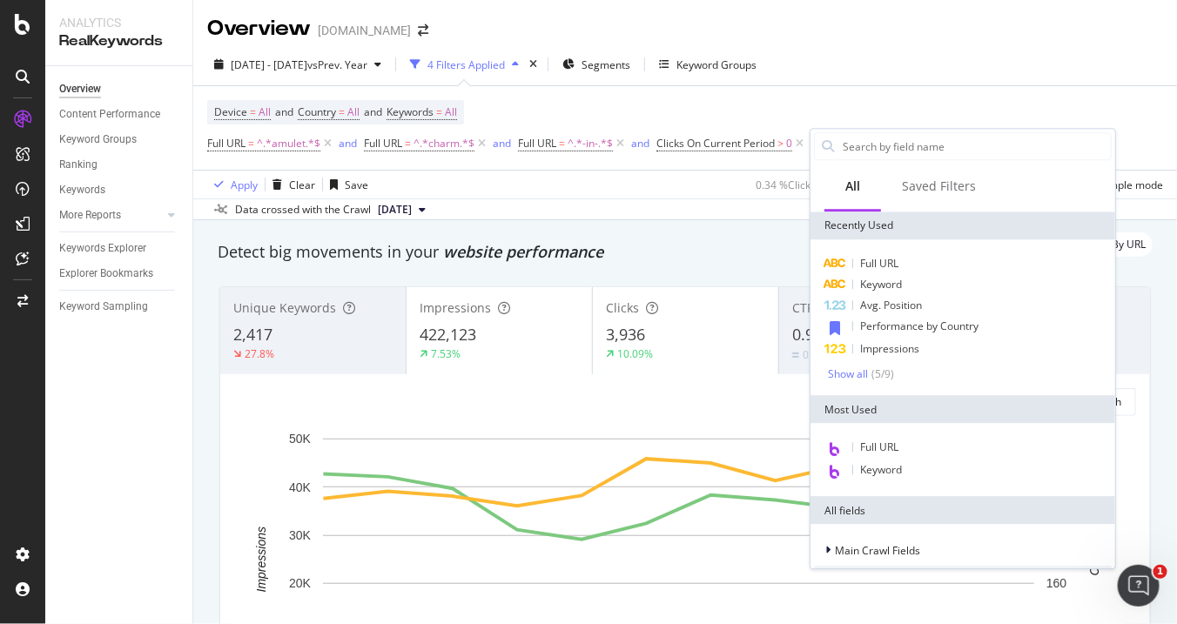
click at [899, 110] on div "Device = All and Country = All and Keywords = All Full URL = ^.*amulet.*$ and F…" at bounding box center [597, 128] width 780 height 56
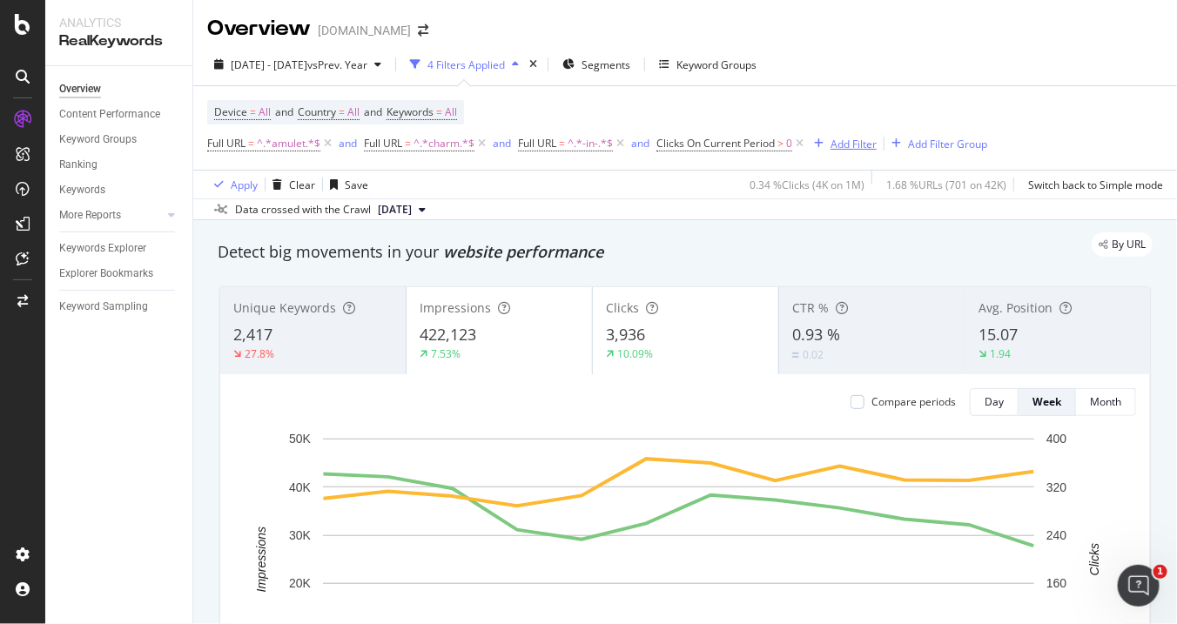
click at [831, 137] on div "Add Filter" at bounding box center [842, 143] width 70 height 19
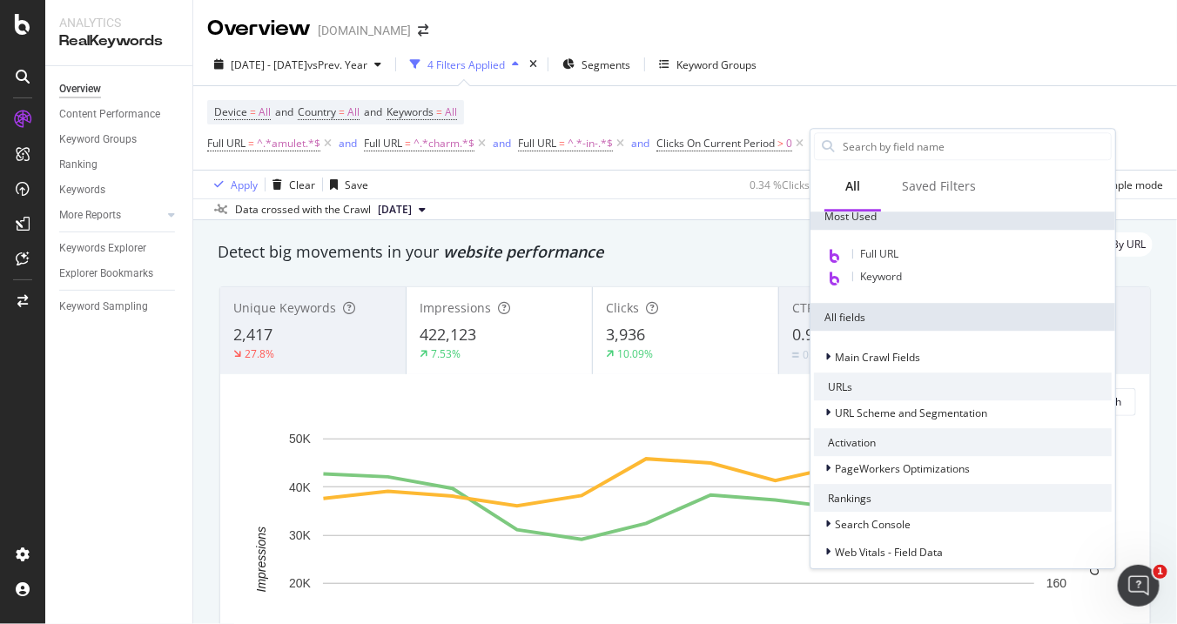
scroll to position [290, 0]
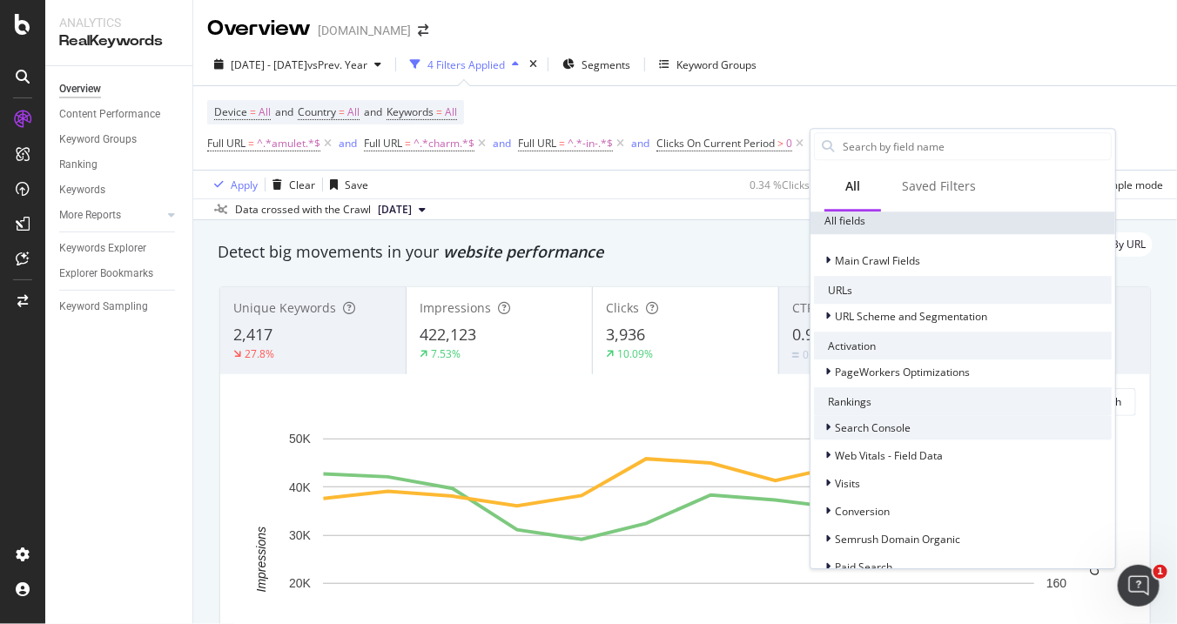
click at [923, 417] on div "Search Console" at bounding box center [963, 427] width 298 height 24
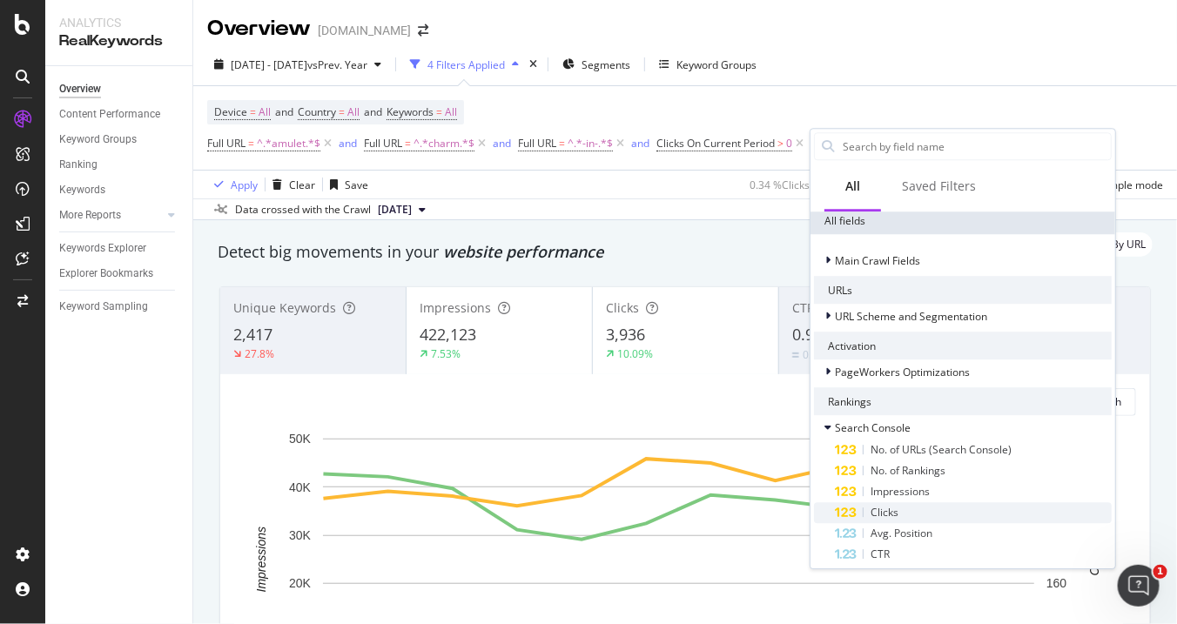
click at [917, 507] on div "Clicks" at bounding box center [973, 512] width 277 height 21
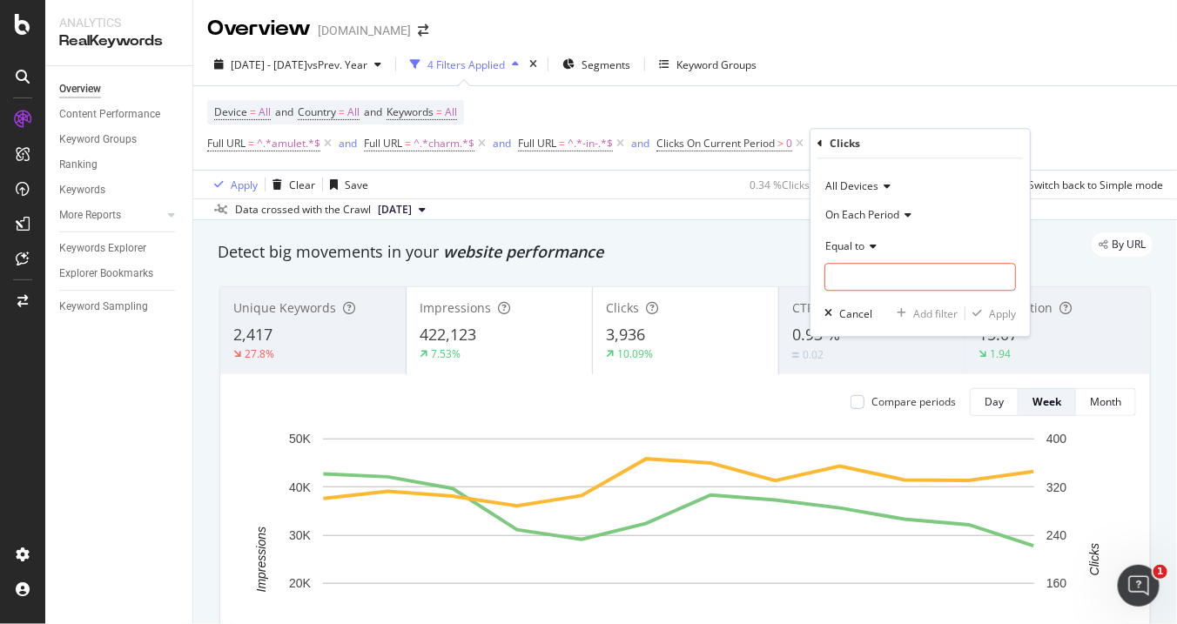
click at [881, 212] on span "On Each Period" at bounding box center [862, 214] width 74 height 15
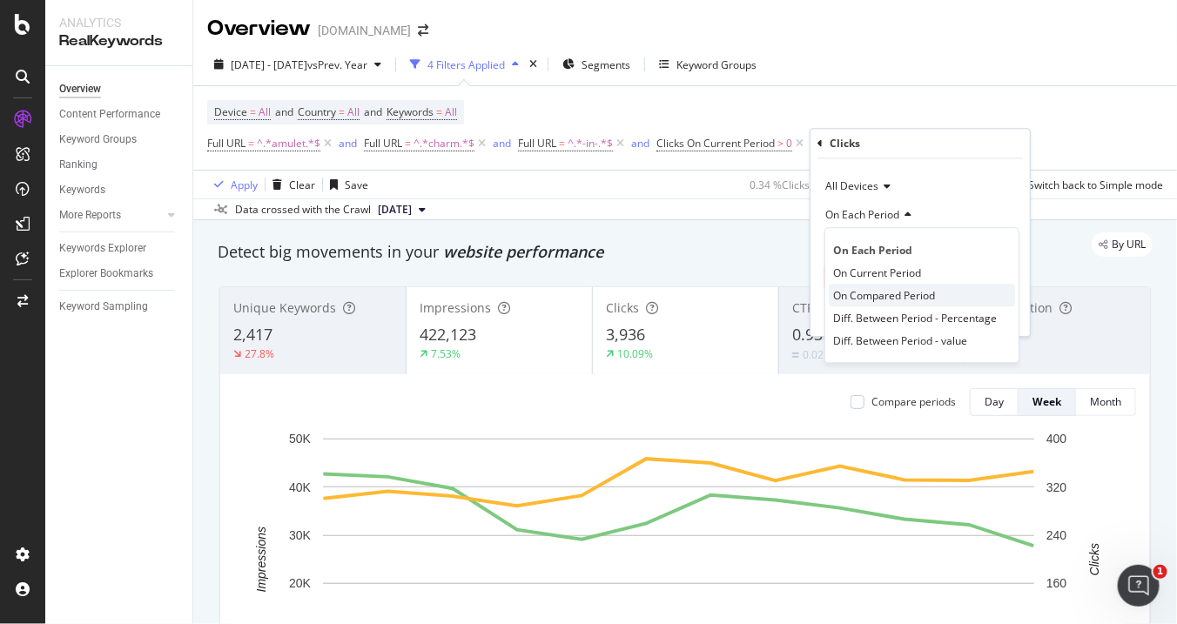
click at [910, 292] on span "On Compared Period" at bounding box center [884, 295] width 102 height 15
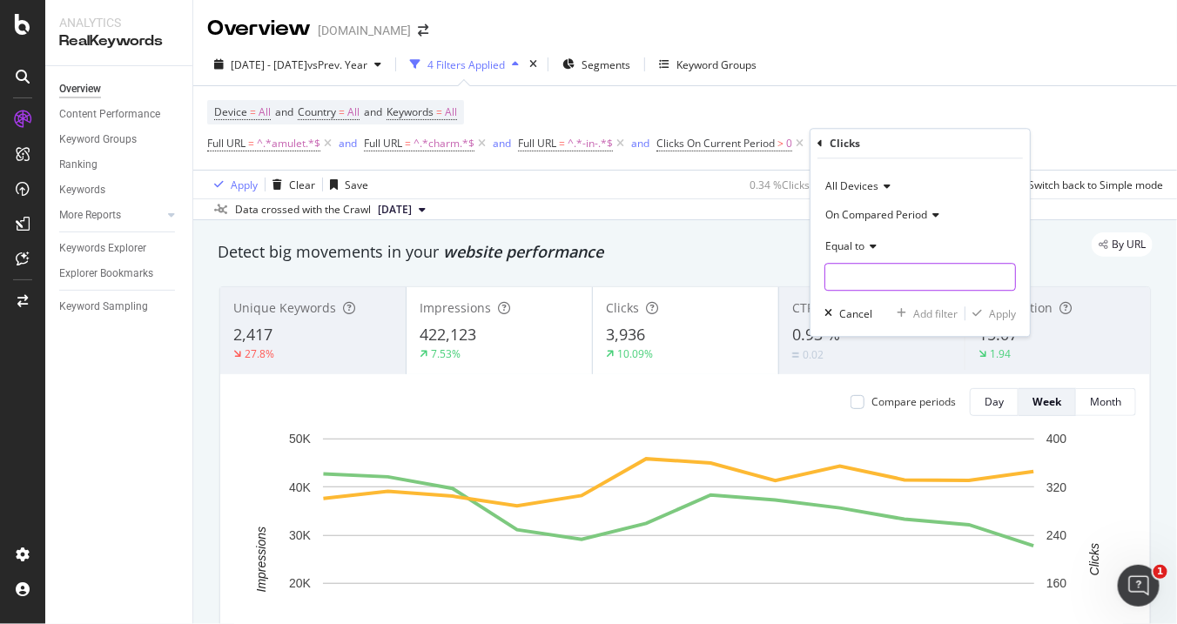
click at [894, 267] on input "number" at bounding box center [919, 277] width 191 height 28
type input "0"
click at [1002, 311] on div "Apply" at bounding box center [1002, 313] width 27 height 15
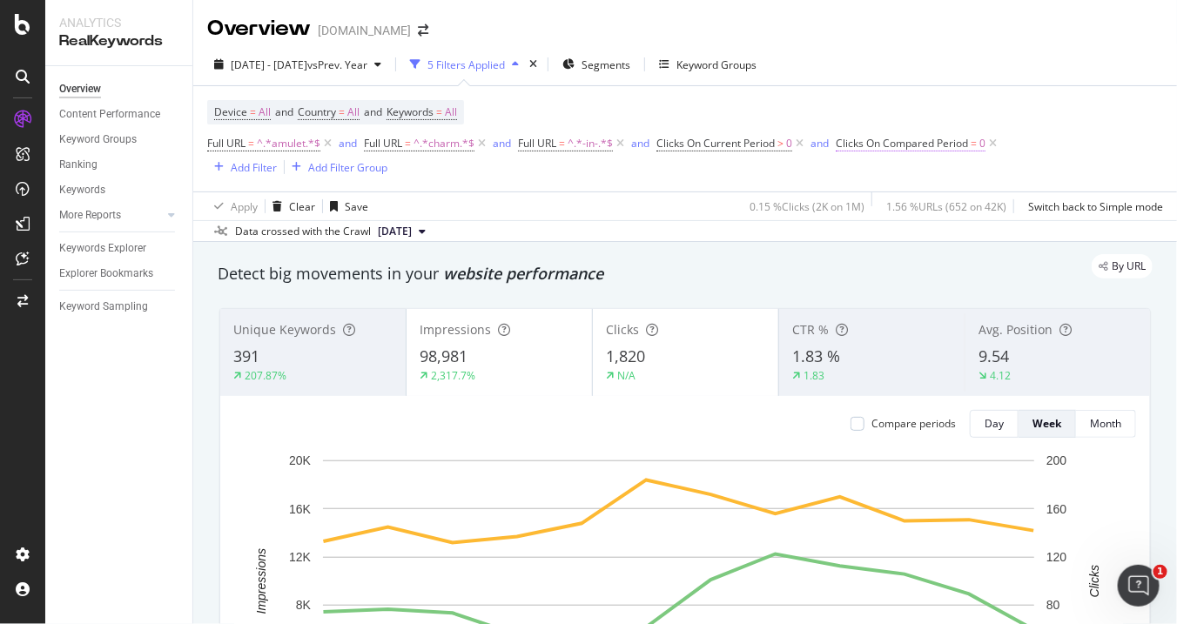
click at [968, 147] on span "Clicks On Compared Period" at bounding box center [902, 143] width 132 height 15
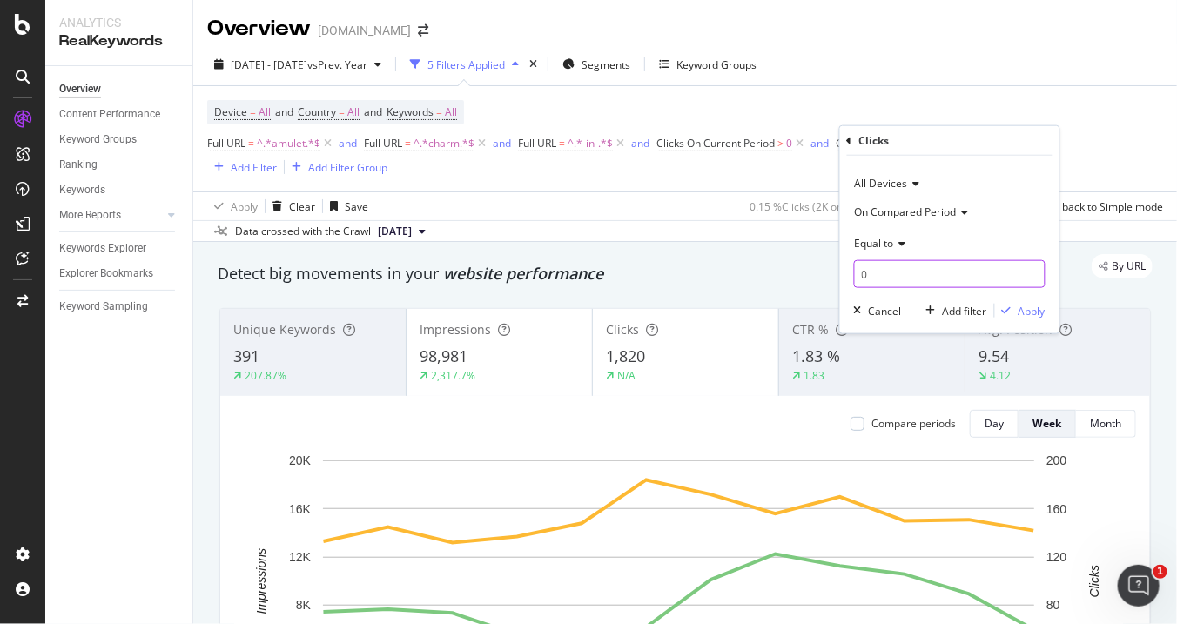
drag, startPoint x: 896, startPoint y: 279, endPoint x: 850, endPoint y: 268, distance: 46.7
click at [850, 268] on div "All Devices On Compared Period Equal to 0 Cancel Add filter Apply" at bounding box center [949, 245] width 219 height 178
click at [902, 238] on icon at bounding box center [900, 243] width 12 height 10
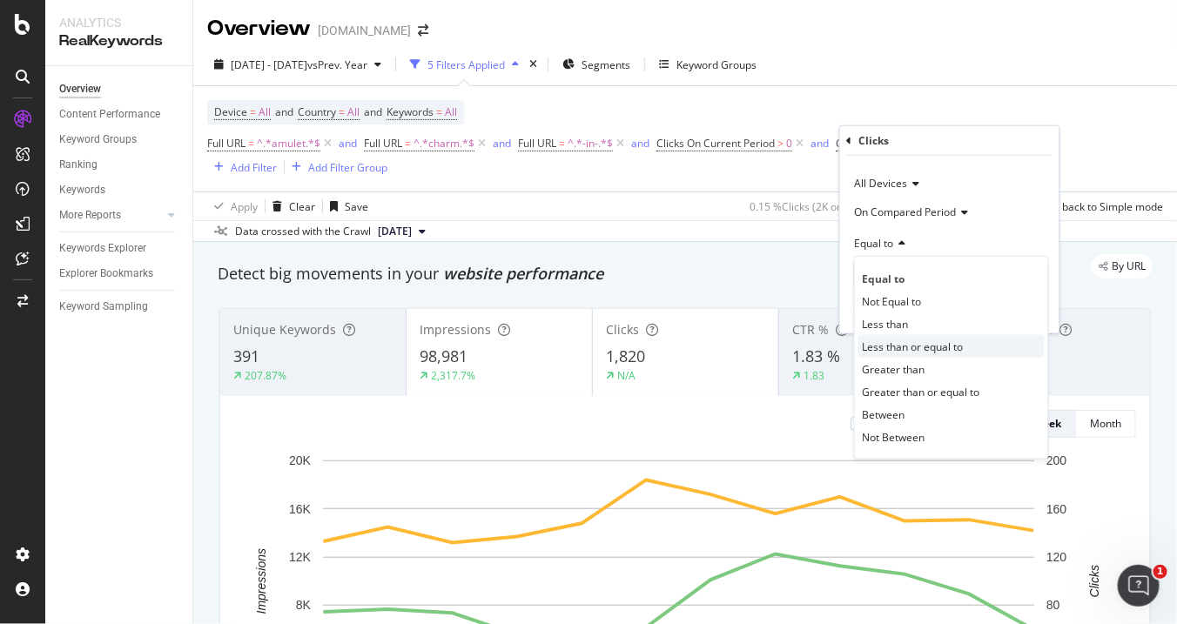
click at [946, 350] on span "Less than or equal to" at bounding box center [913, 346] width 101 height 15
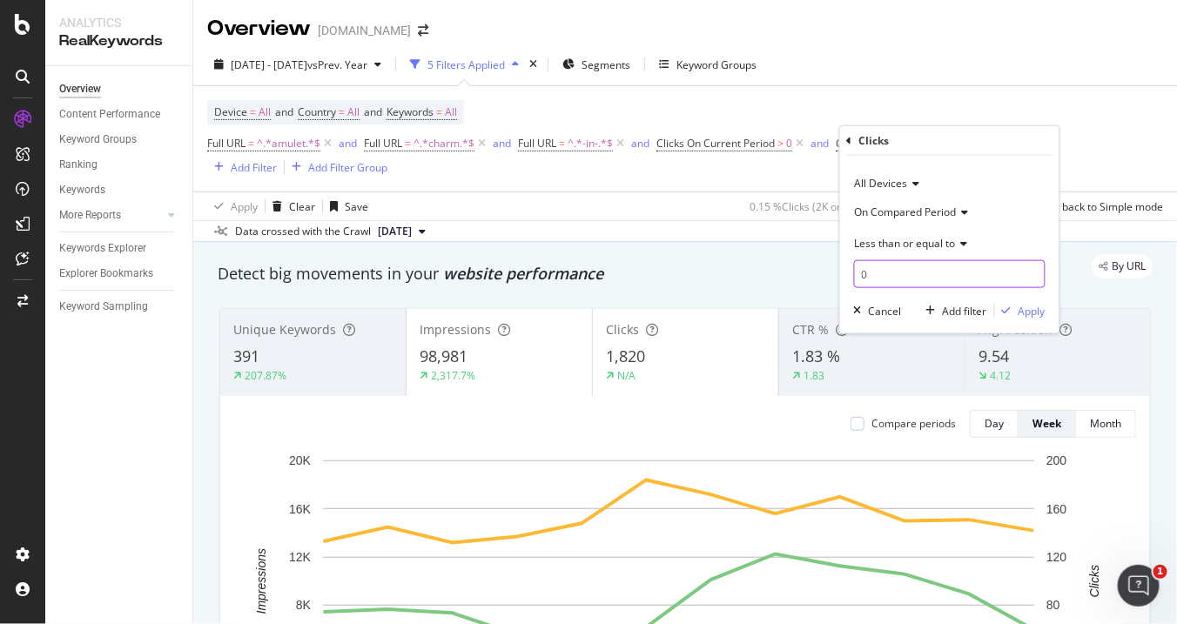
click at [917, 277] on input "0" at bounding box center [949, 274] width 191 height 28
drag, startPoint x: 916, startPoint y: 277, endPoint x: 787, endPoint y: 285, distance: 129.1
click at [787, 285] on body "Analytics RealKeywords Overview Content Performance Keyword Groups Ranking Keyw…" at bounding box center [588, 312] width 1177 height 624
type input "1"
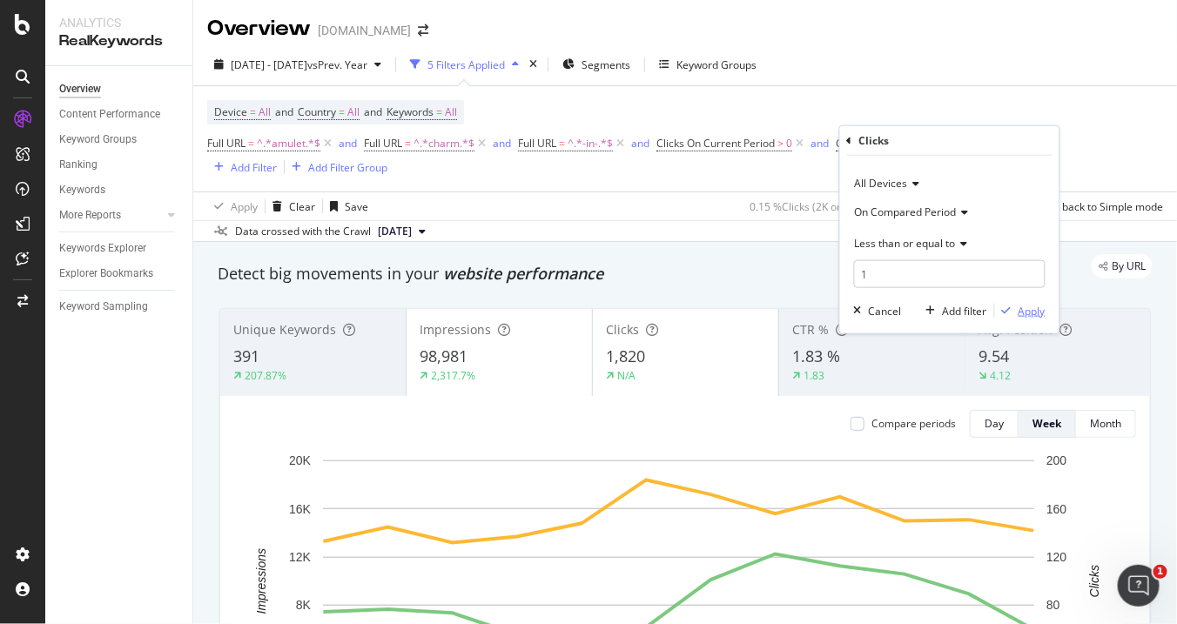
click at [1032, 303] on div "Apply" at bounding box center [1031, 310] width 27 height 15
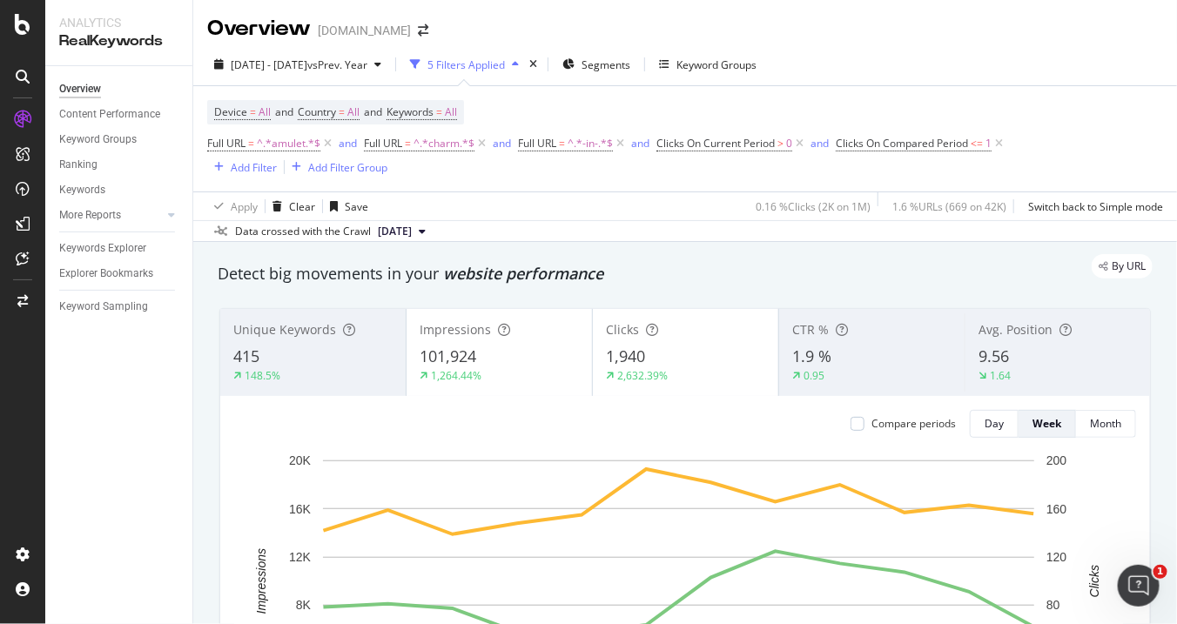
click at [527, 349] on div "101,924" at bounding box center [499, 357] width 159 height 23
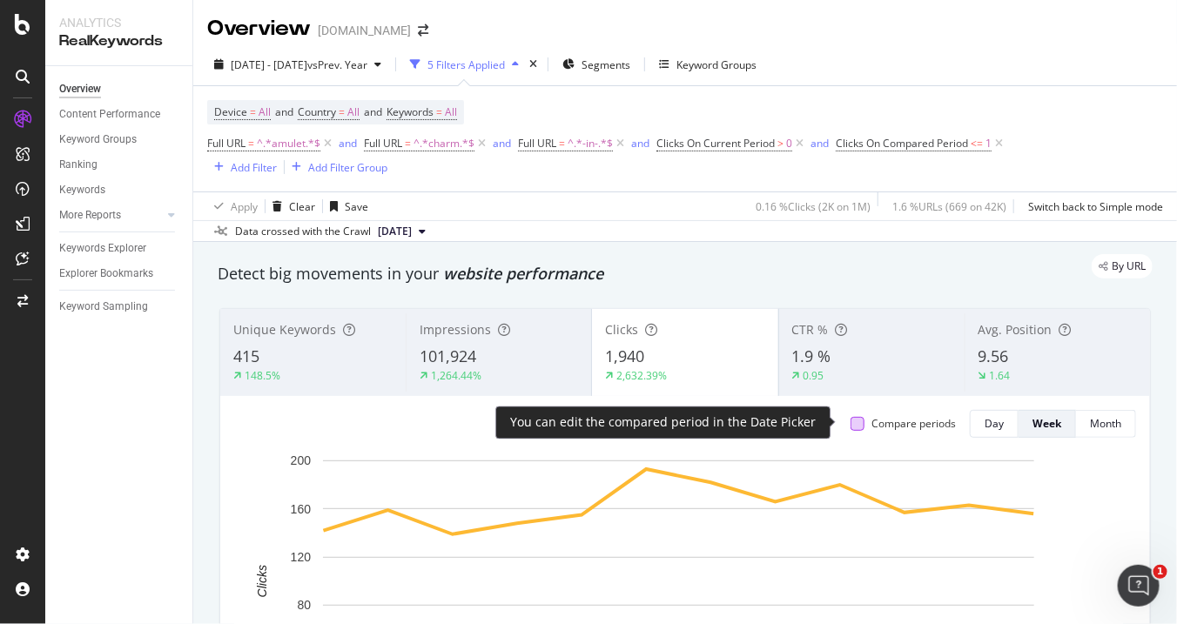
click at [850, 420] on div at bounding box center [857, 424] width 14 height 14
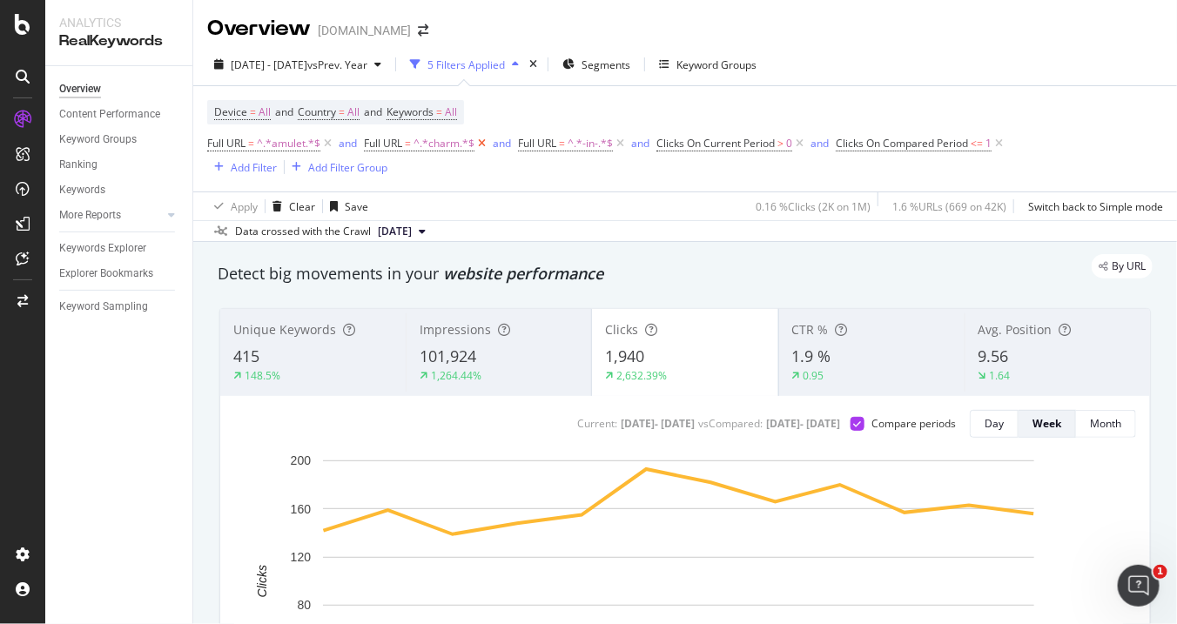
click at [479, 149] on icon at bounding box center [481, 143] width 15 height 17
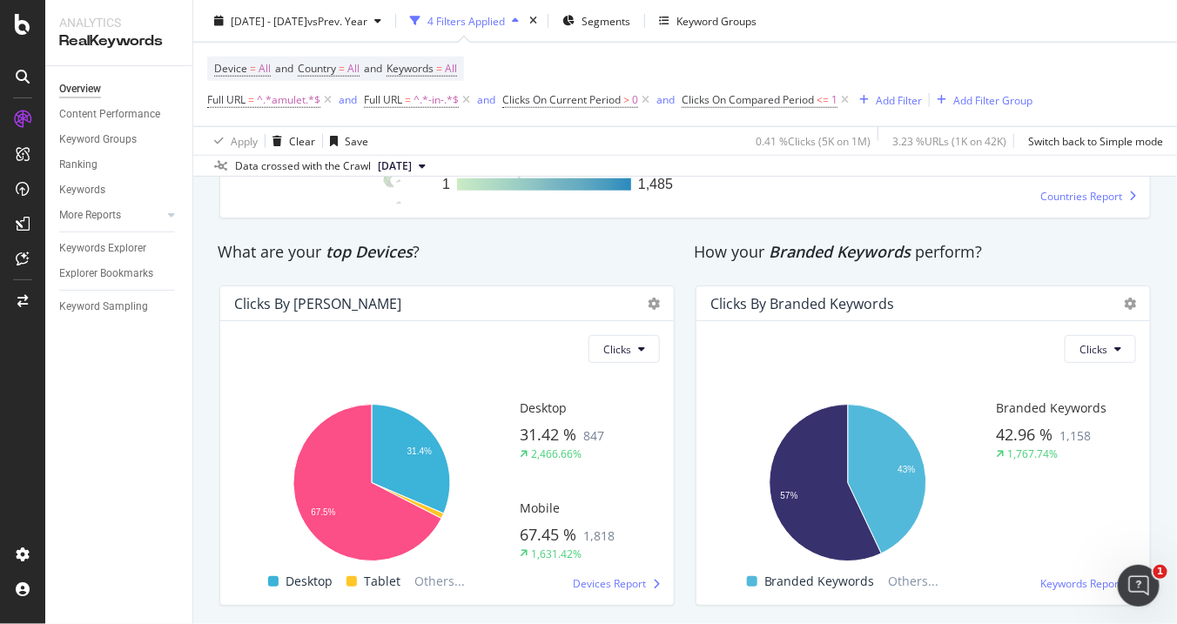
scroll to position [2907, 0]
